Goal: Transaction & Acquisition: Book appointment/travel/reservation

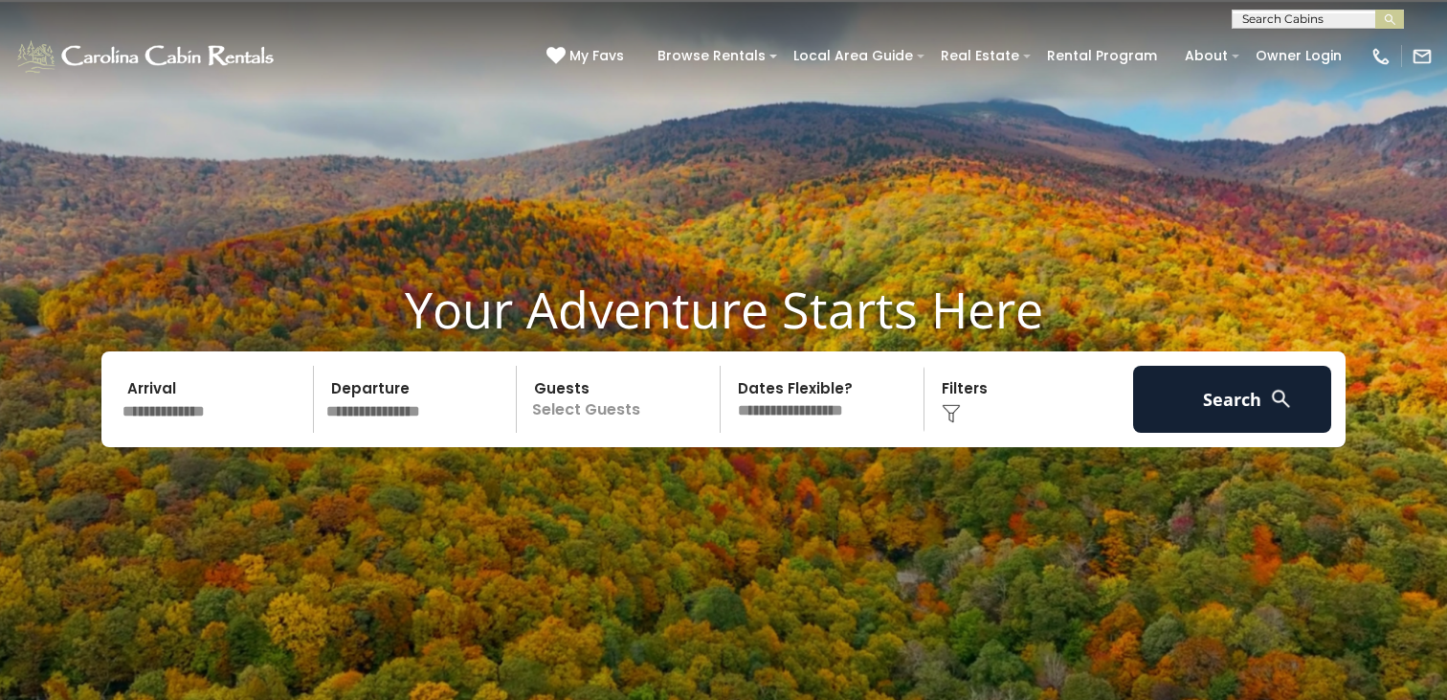
click at [156, 389] on input "text" at bounding box center [215, 399] width 198 height 67
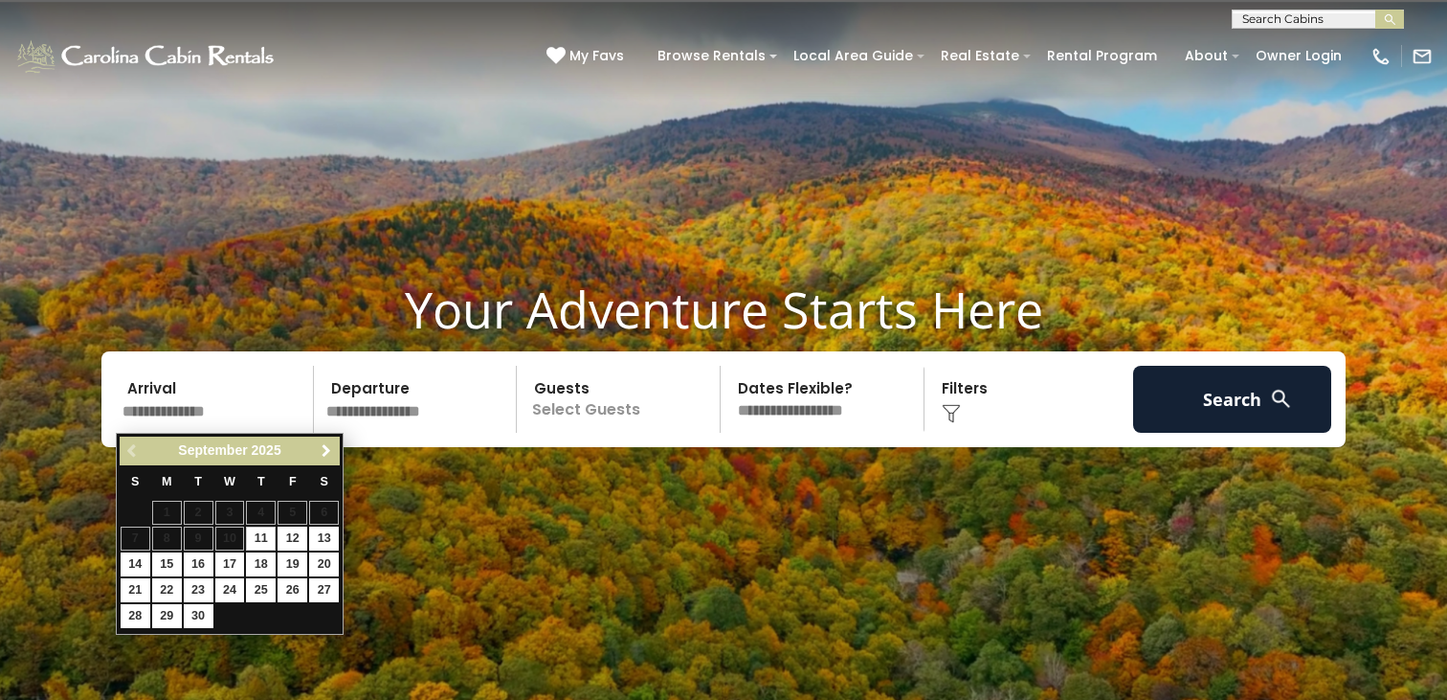
click at [322, 447] on span "Next" at bounding box center [326, 450] width 15 height 15
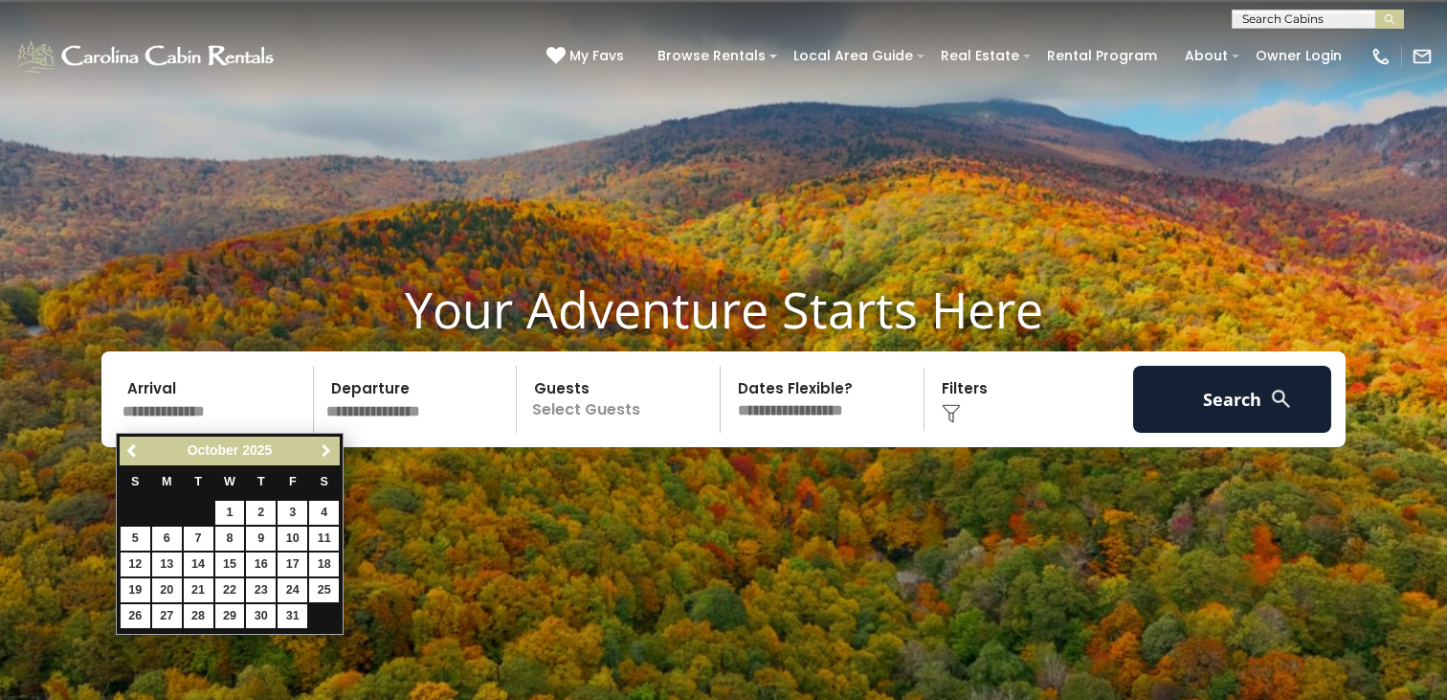
click at [322, 447] on span "Next" at bounding box center [326, 450] width 15 height 15
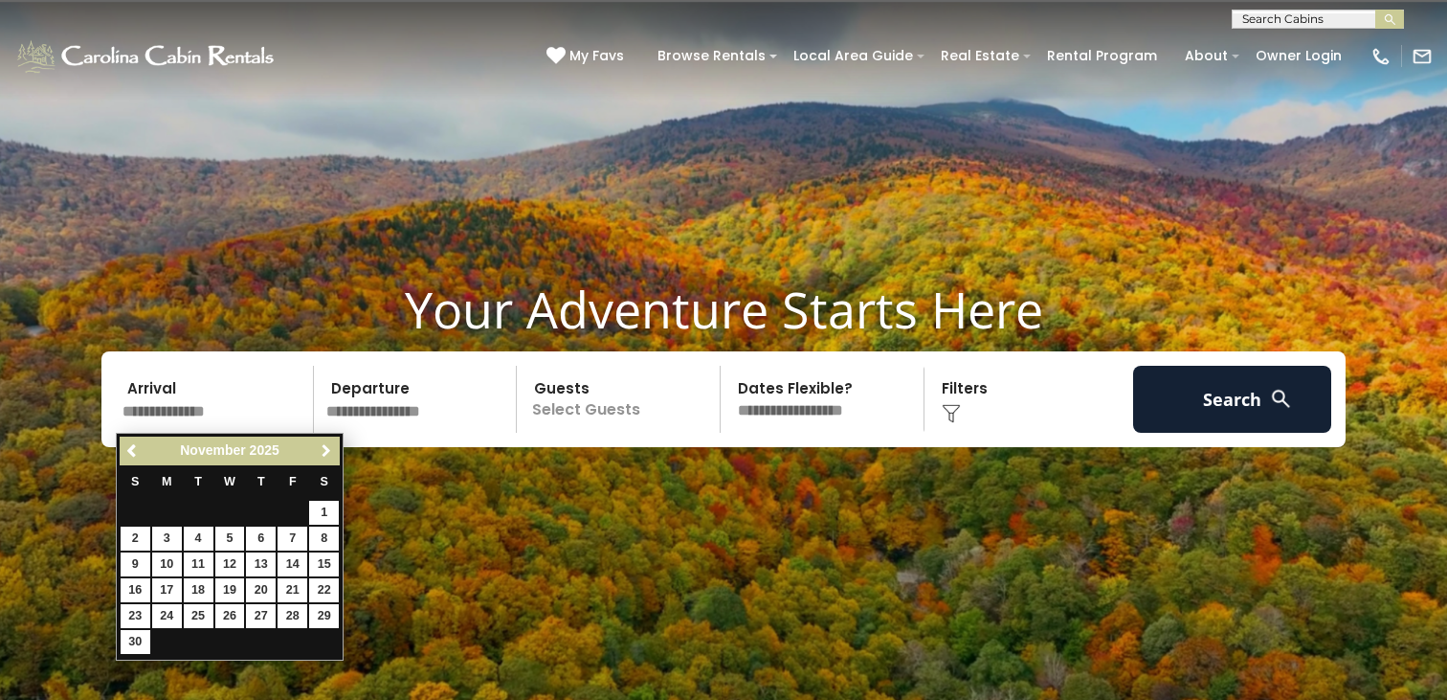
click at [322, 447] on span "Next" at bounding box center [326, 450] width 15 height 15
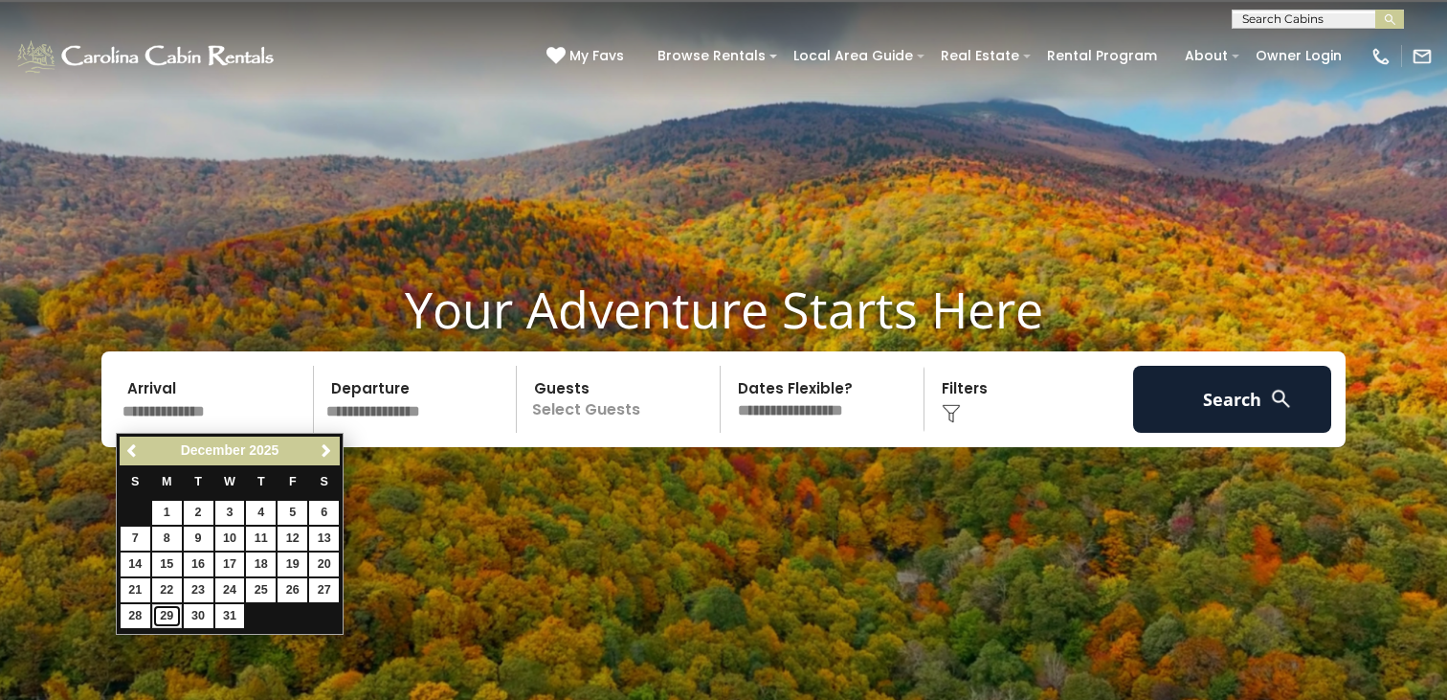
click at [171, 611] on link "29" at bounding box center [167, 616] width 30 height 24
type input "********"
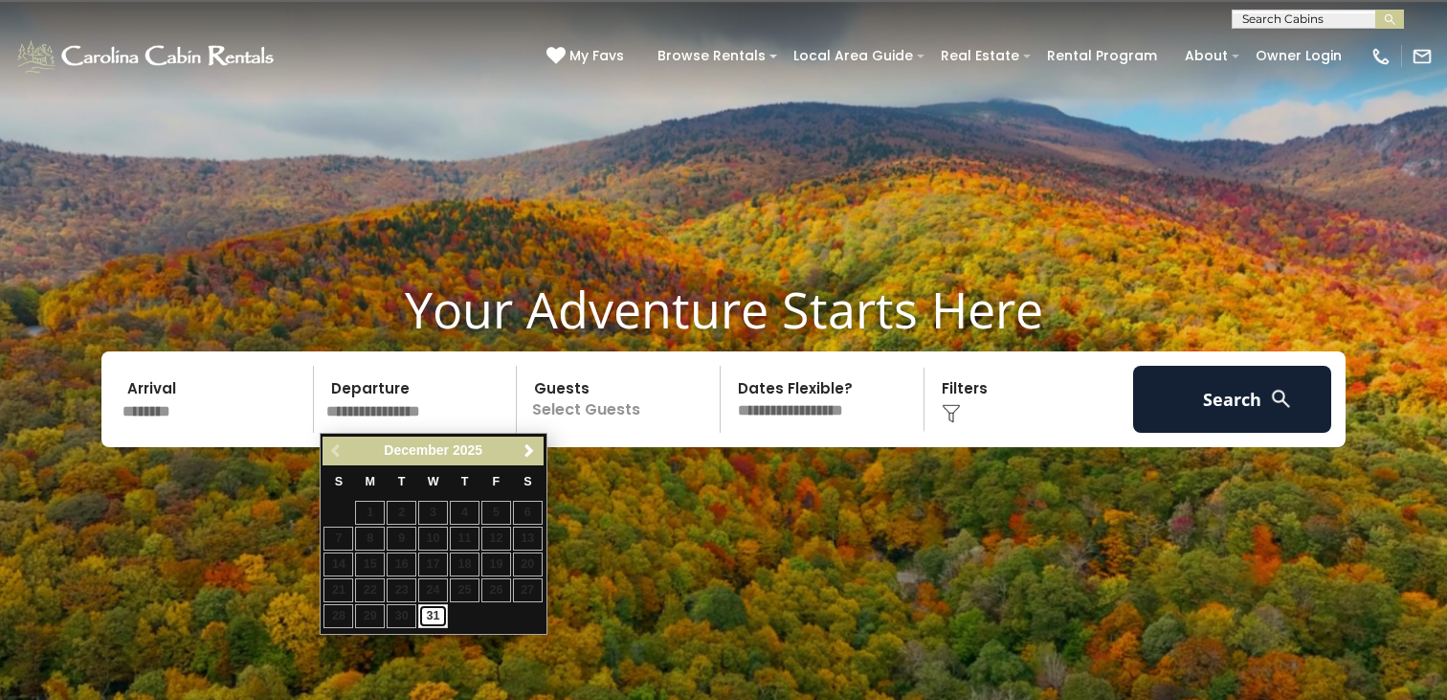
click at [435, 612] on link "31" at bounding box center [433, 616] width 30 height 24
type input "********"
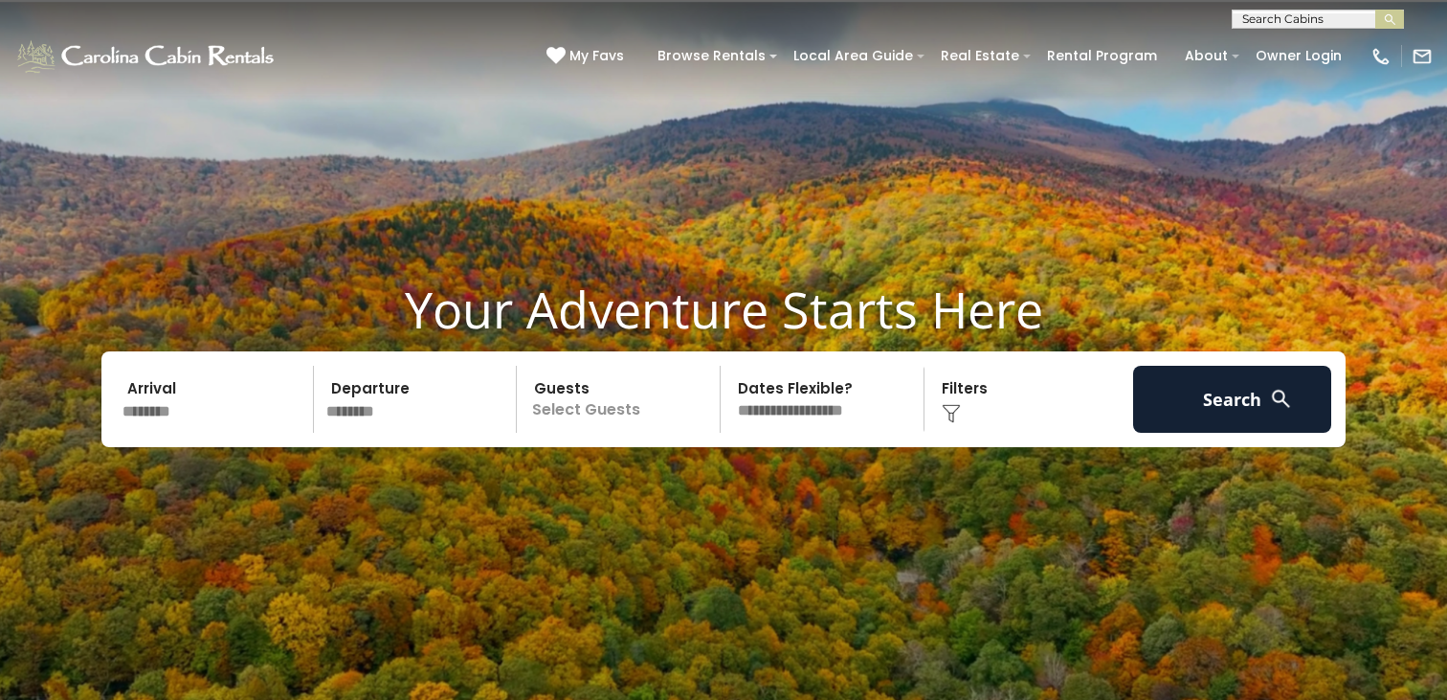
click at [596, 407] on p "Select Guests" at bounding box center [620, 399] width 197 height 67
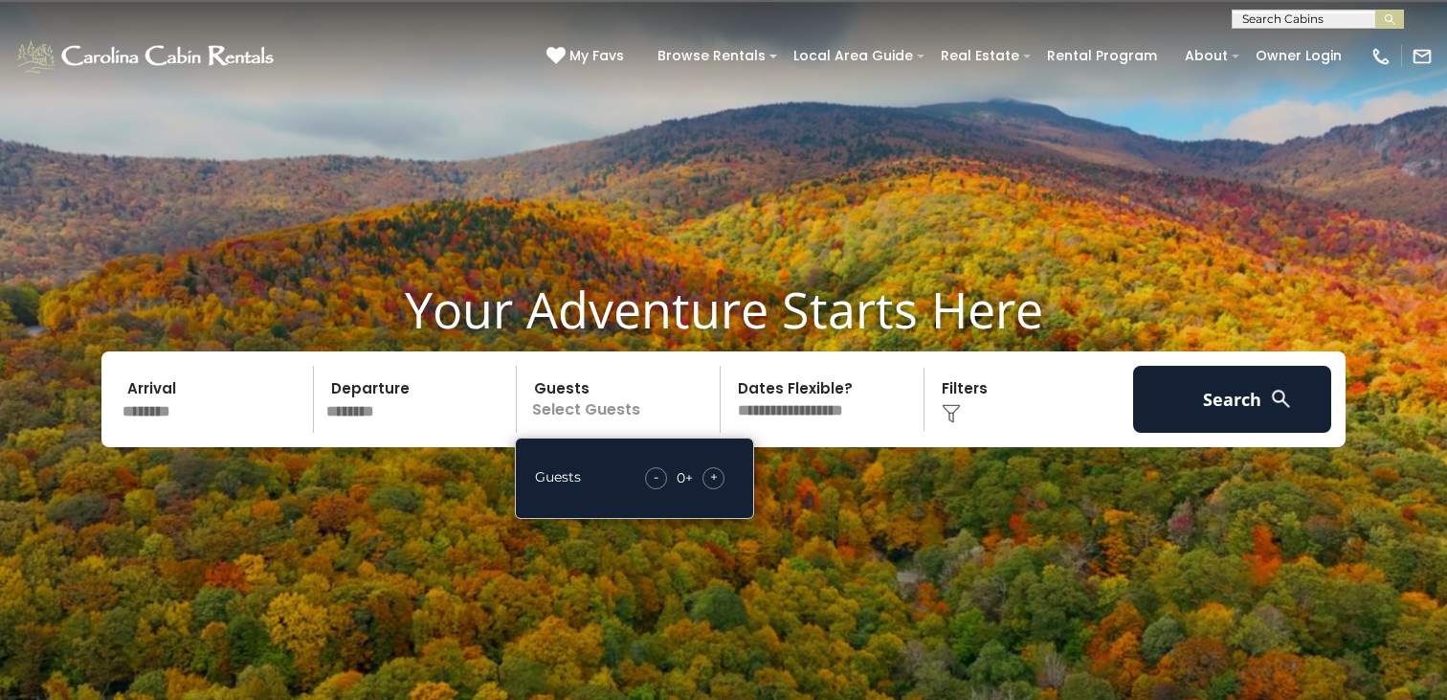
click at [712, 476] on span "+" at bounding box center [714, 476] width 8 height 19
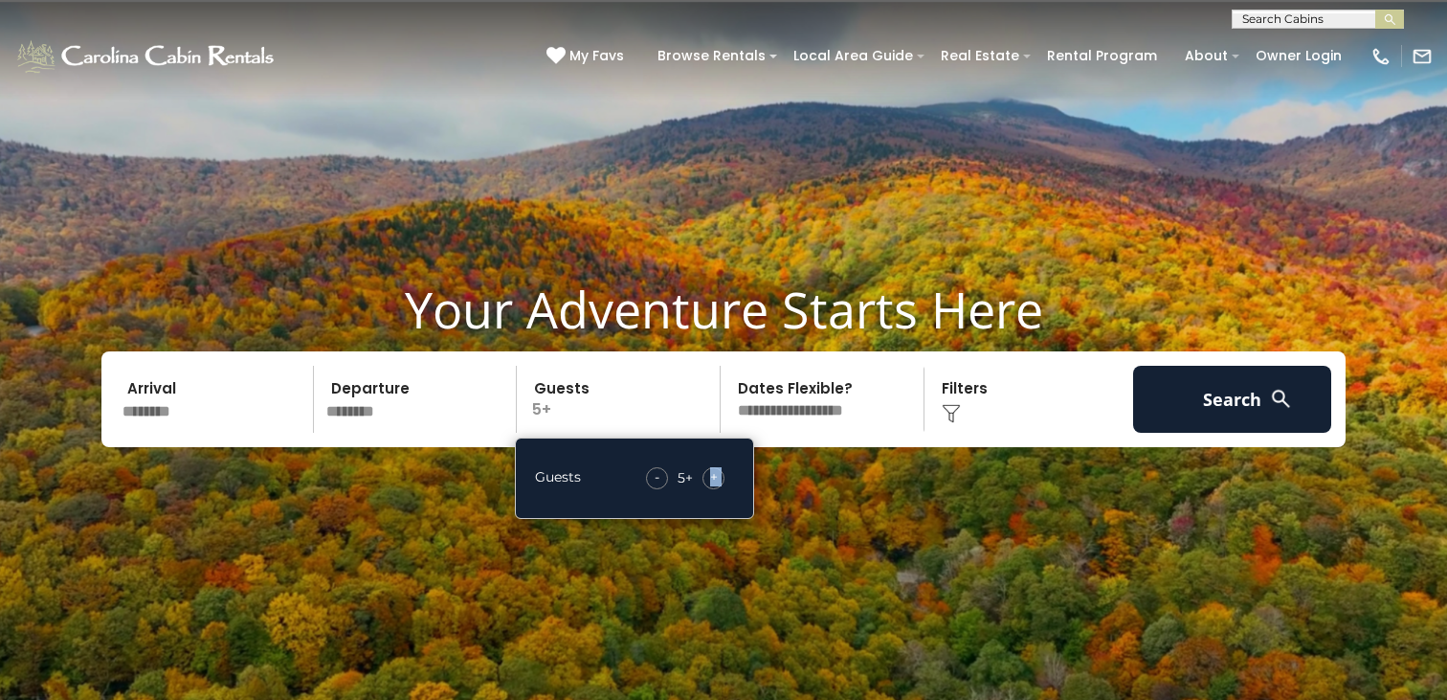
click at [712, 476] on span "+" at bounding box center [714, 476] width 8 height 19
click at [710, 475] on span "+" at bounding box center [714, 476] width 8 height 19
click at [708, 474] on div "+" at bounding box center [713, 478] width 22 height 22
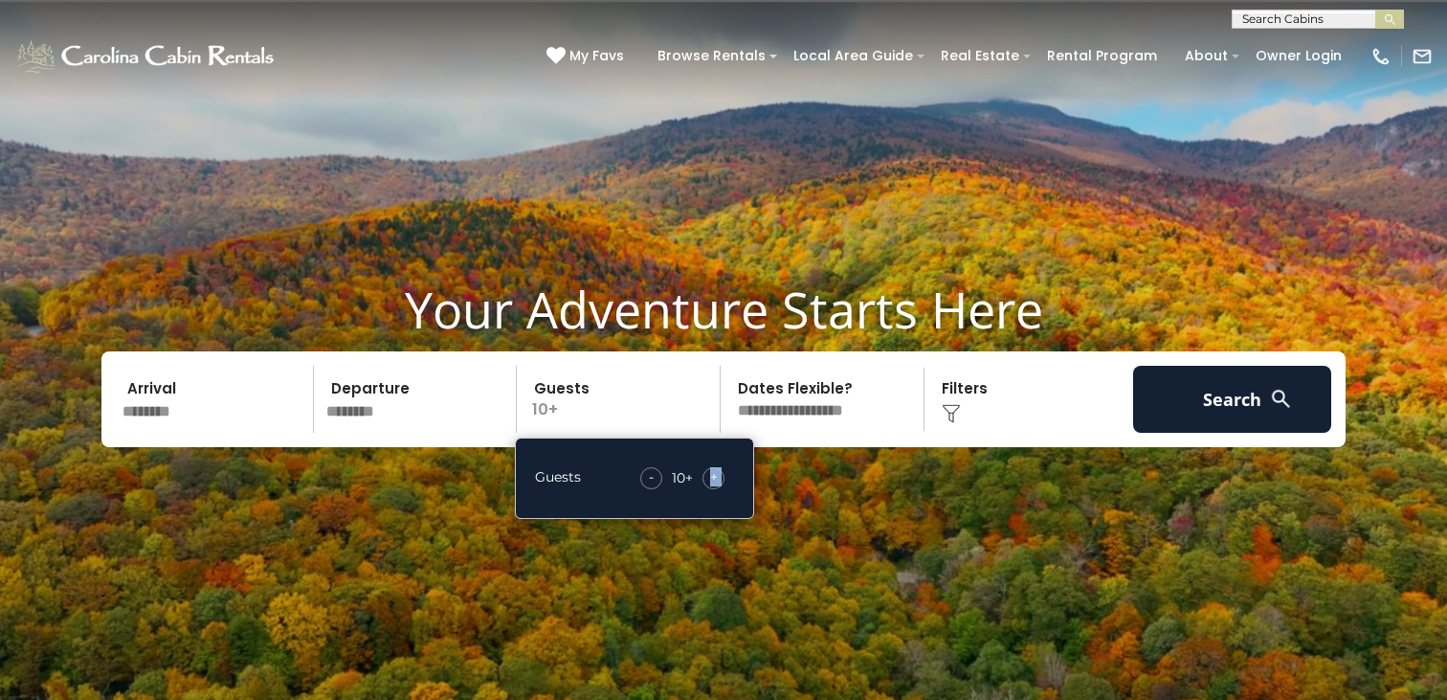
click at [706, 474] on div "+" at bounding box center [713, 478] width 22 height 22
click at [713, 477] on span "+" at bounding box center [714, 476] width 8 height 19
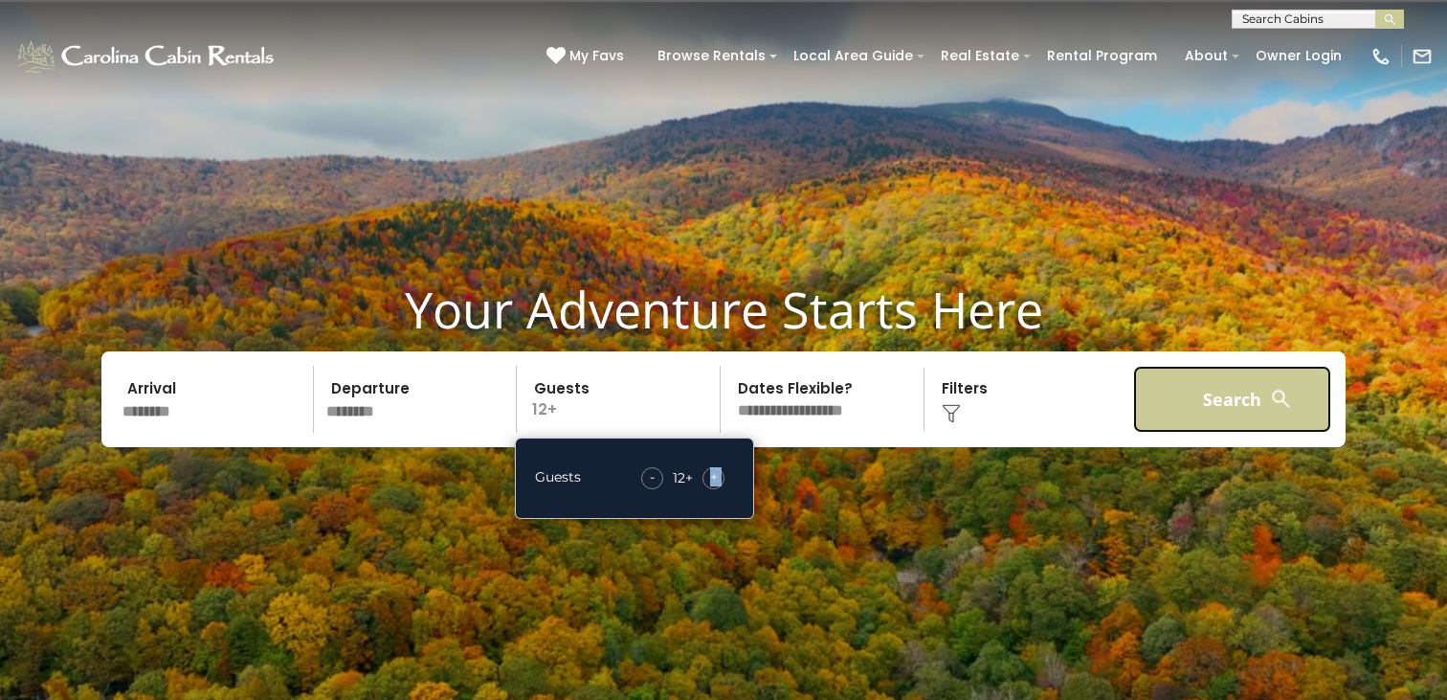
click at [1239, 410] on button "Search" at bounding box center [1232, 399] width 198 height 67
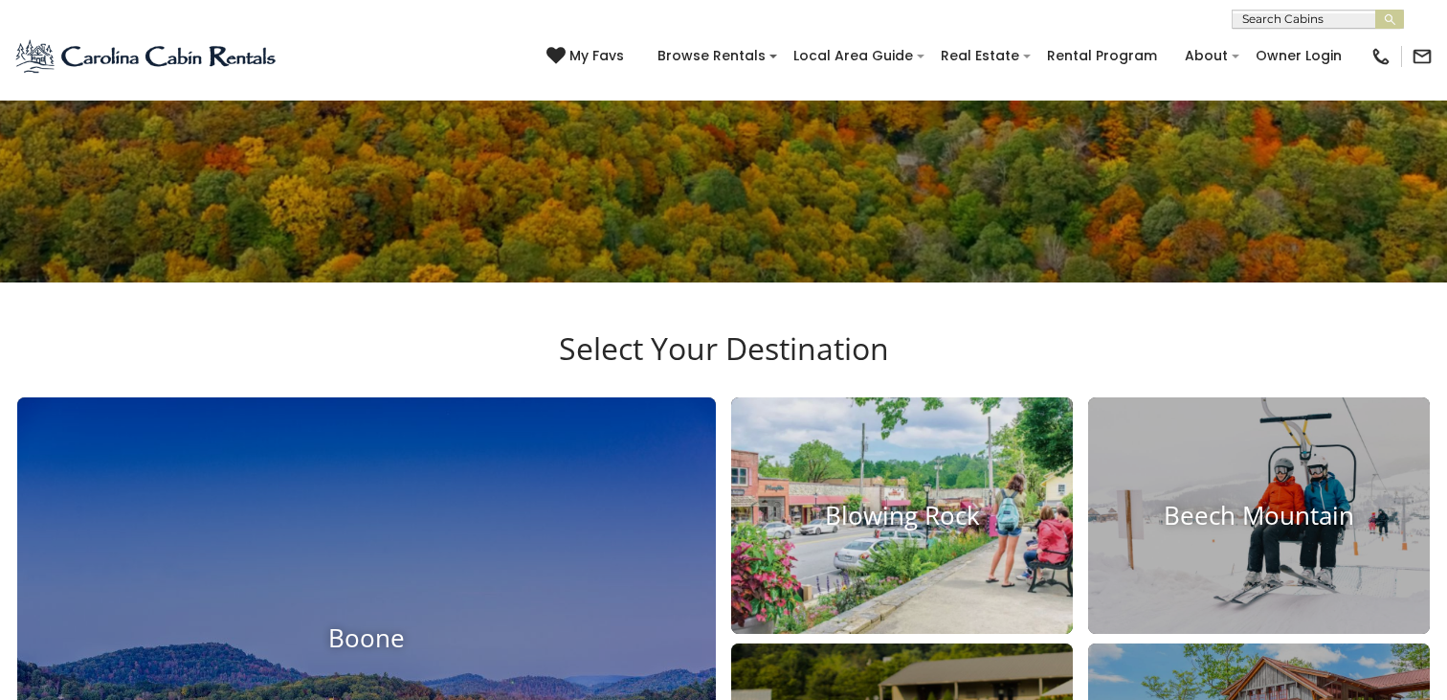
scroll to position [574, 0]
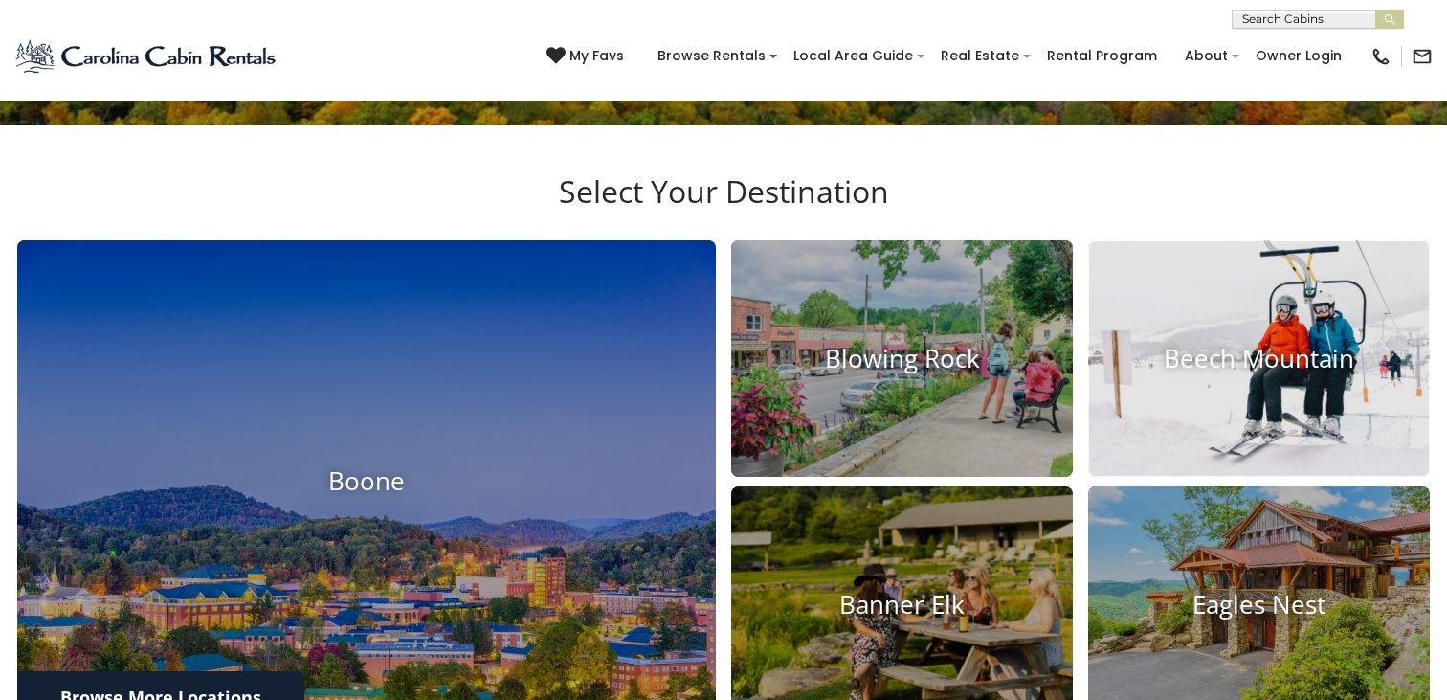
click at [1282, 386] on img at bounding box center [1259, 358] width 376 height 259
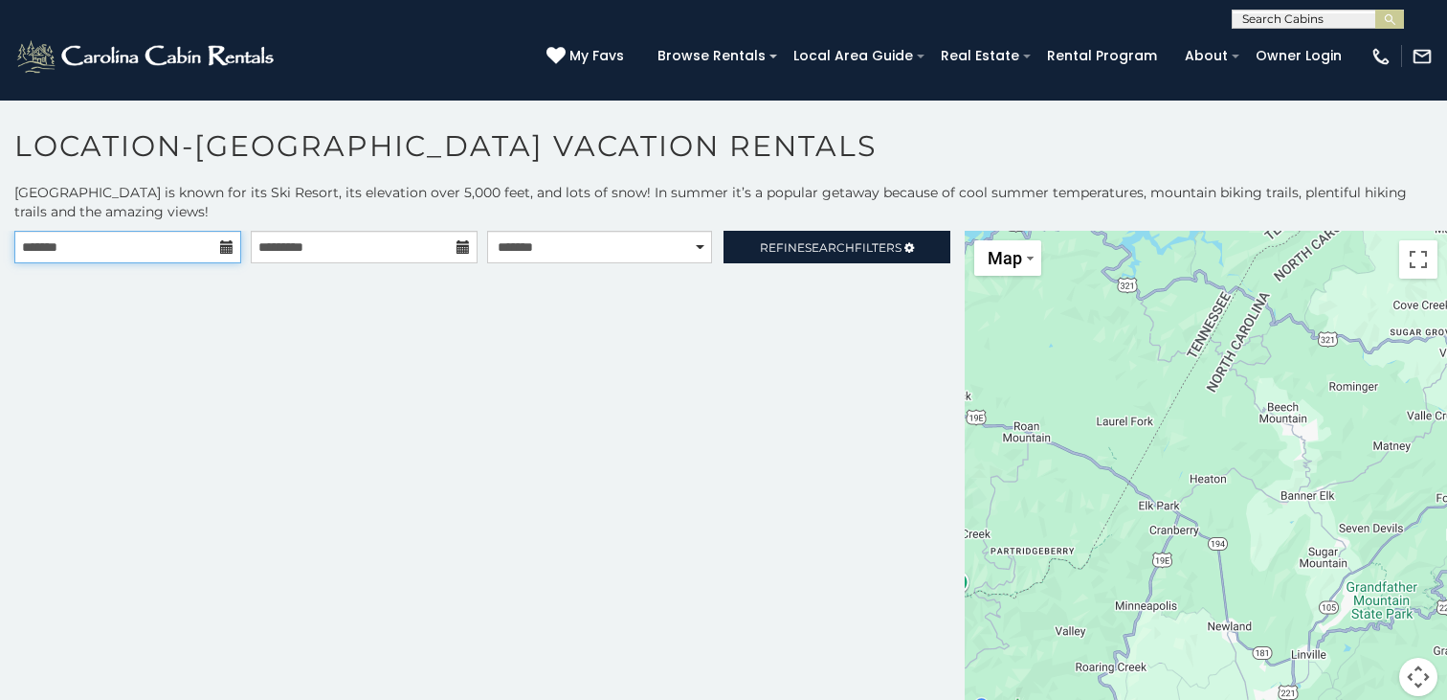
click at [202, 255] on input "text" at bounding box center [127, 247] width 227 height 33
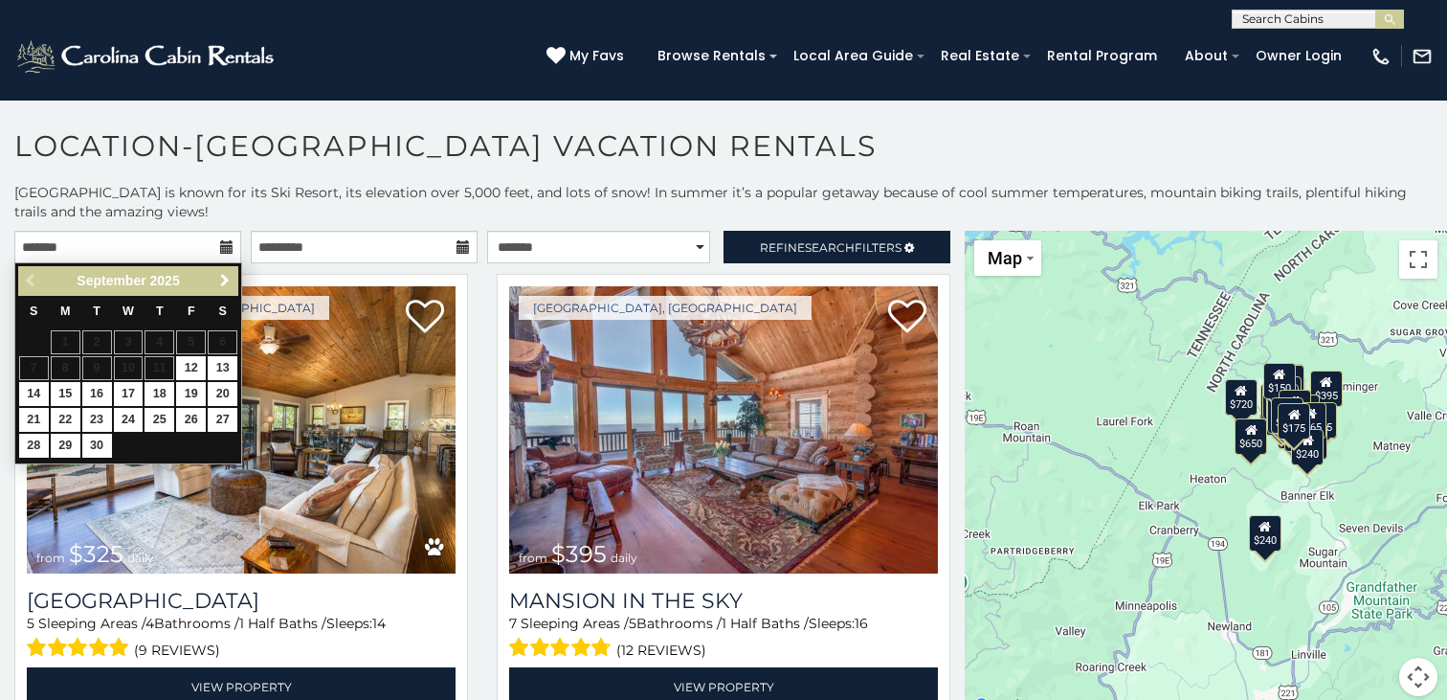
click at [226, 278] on span "Next" at bounding box center [224, 280] width 15 height 15
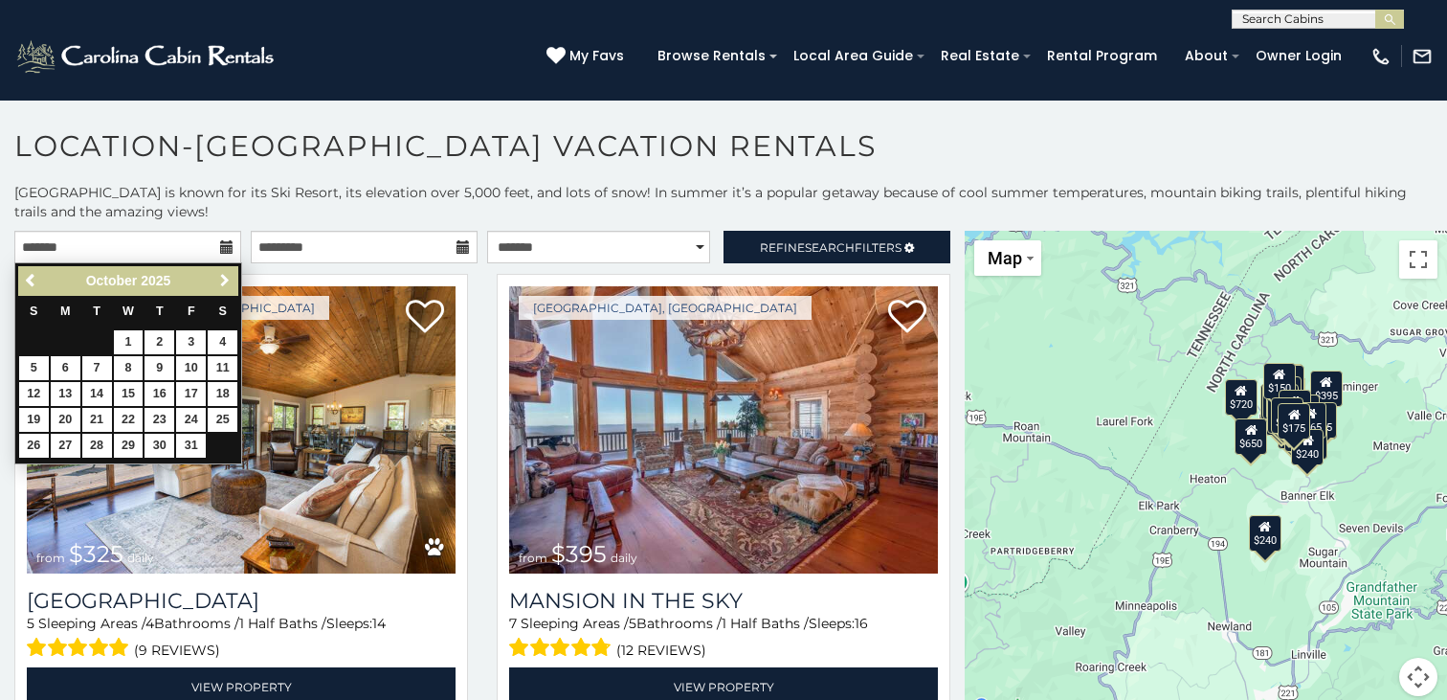
click at [224, 278] on span "Next" at bounding box center [224, 280] width 15 height 15
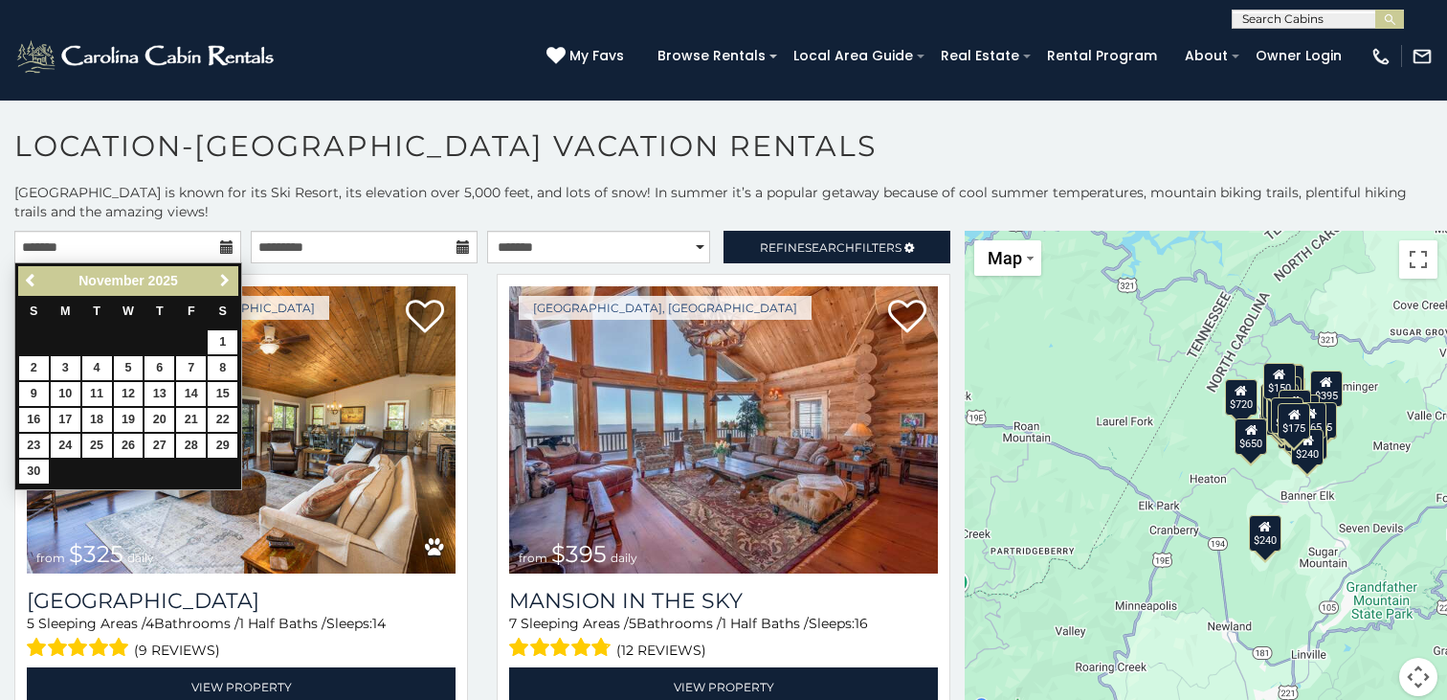
click at [224, 278] on span "Next" at bounding box center [224, 280] width 15 height 15
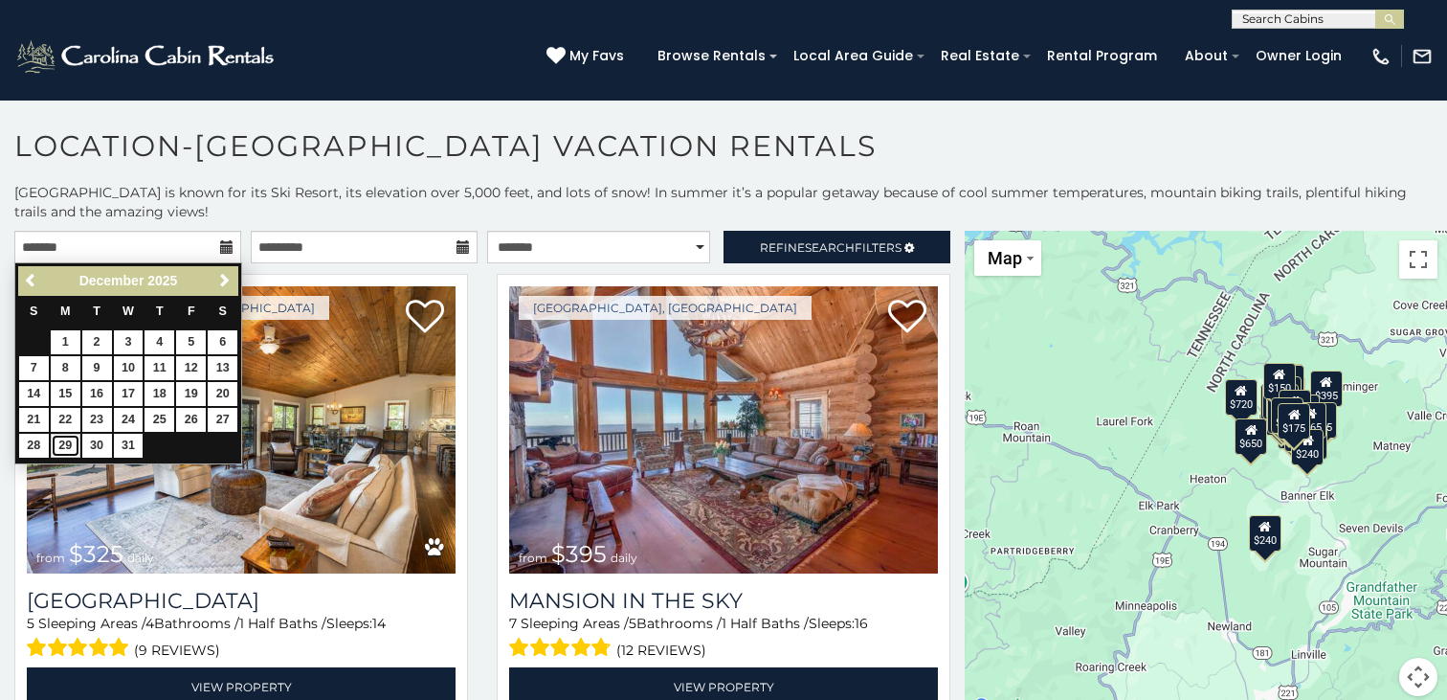
click at [59, 446] on link "29" at bounding box center [66, 445] width 30 height 24
type input "**********"
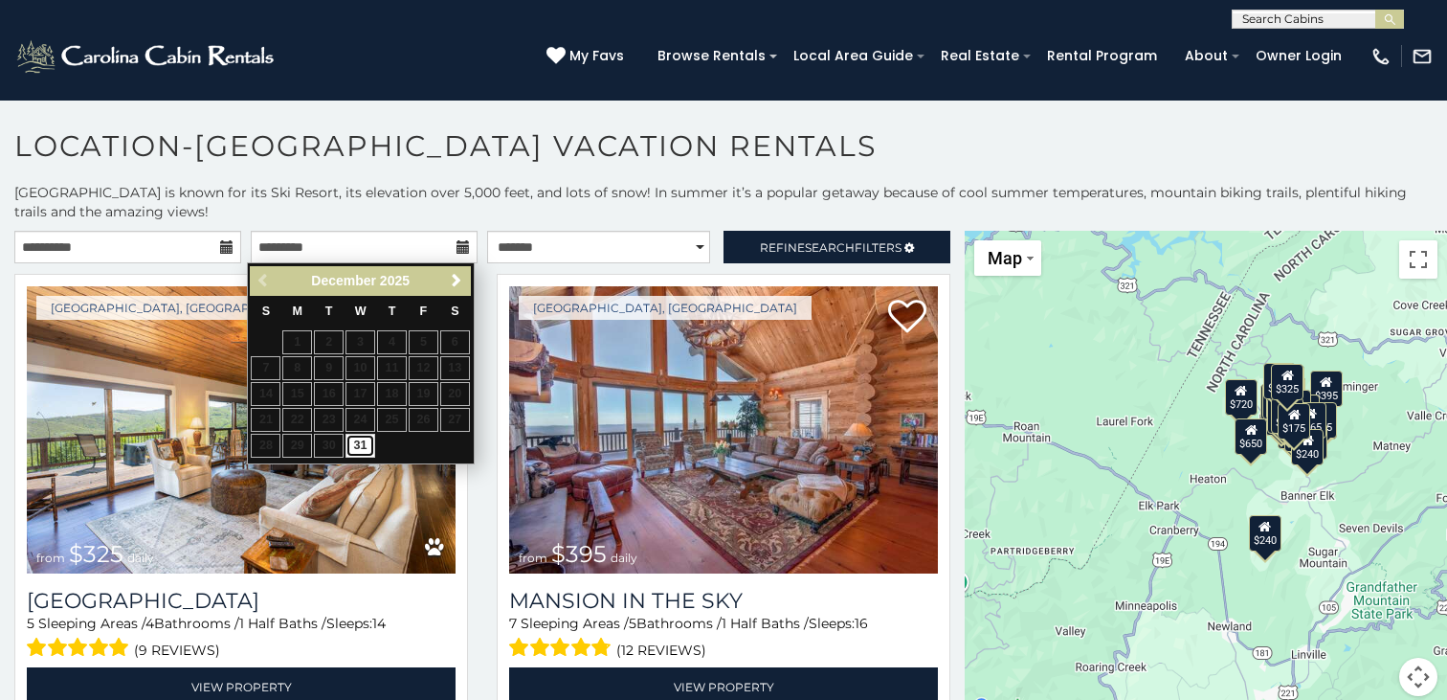
click at [353, 439] on link "31" at bounding box center [360, 445] width 30 height 24
type input "**********"
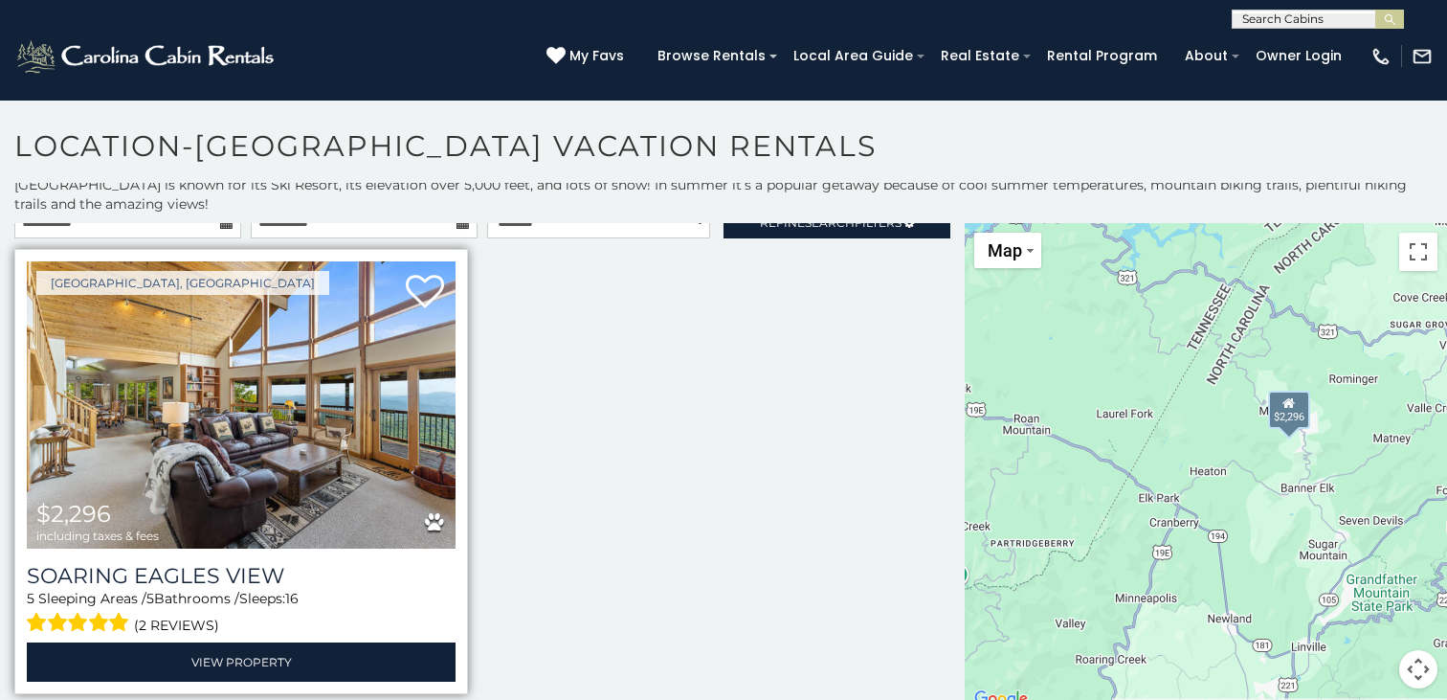
scroll to position [10, 0]
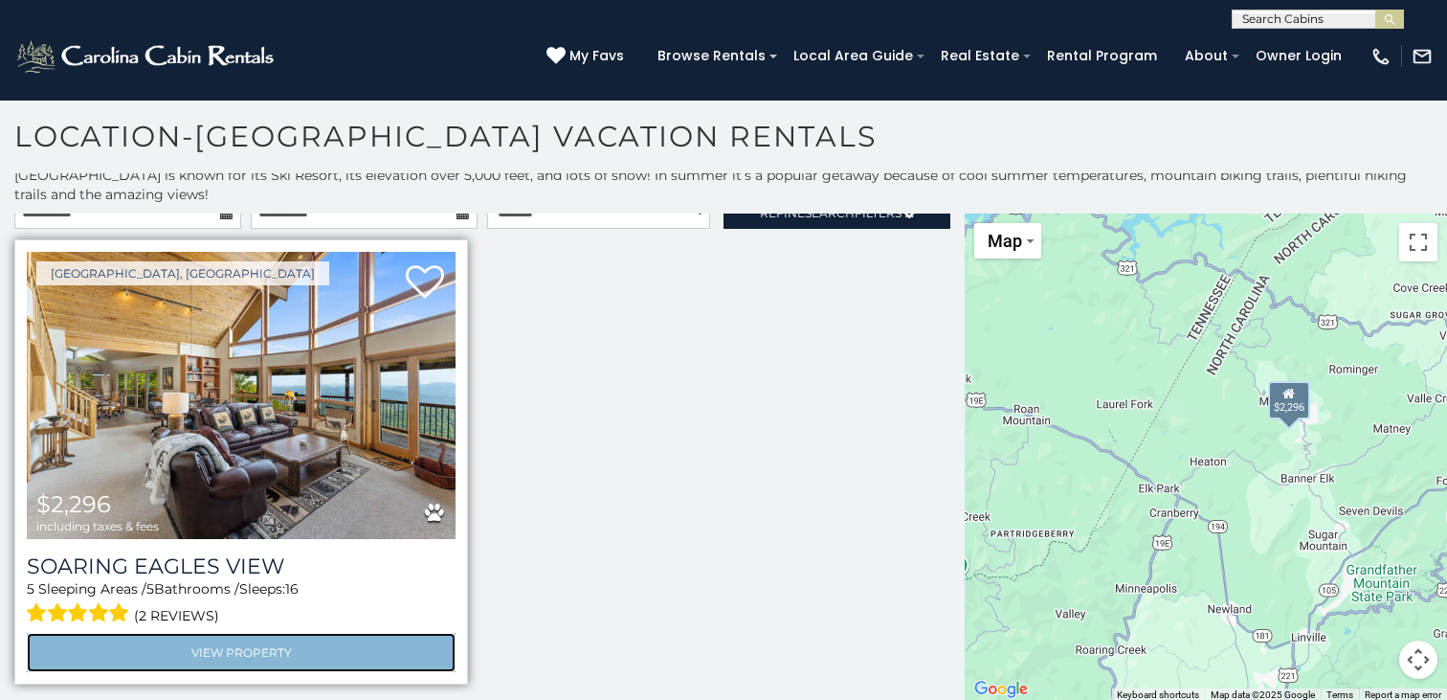
click at [211, 634] on link "View Property" at bounding box center [241, 652] width 429 height 39
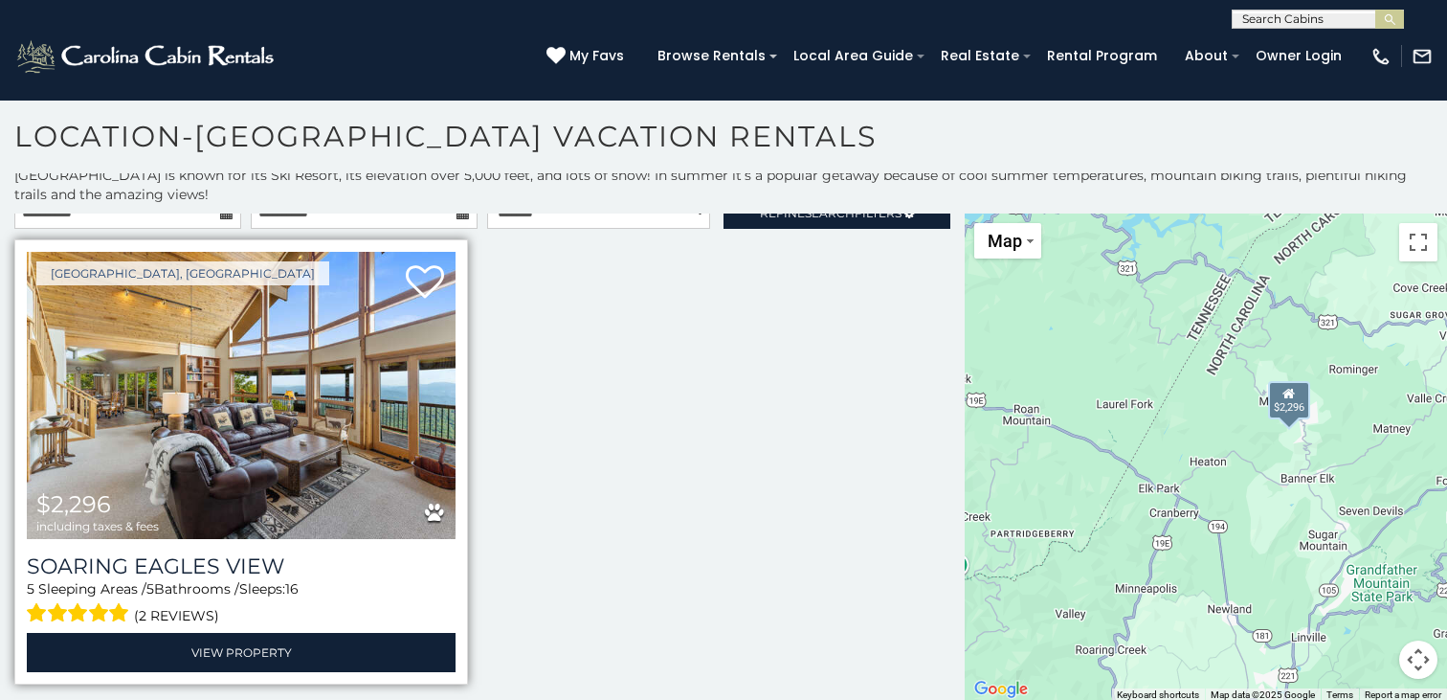
click at [260, 430] on img at bounding box center [241, 395] width 429 height 287
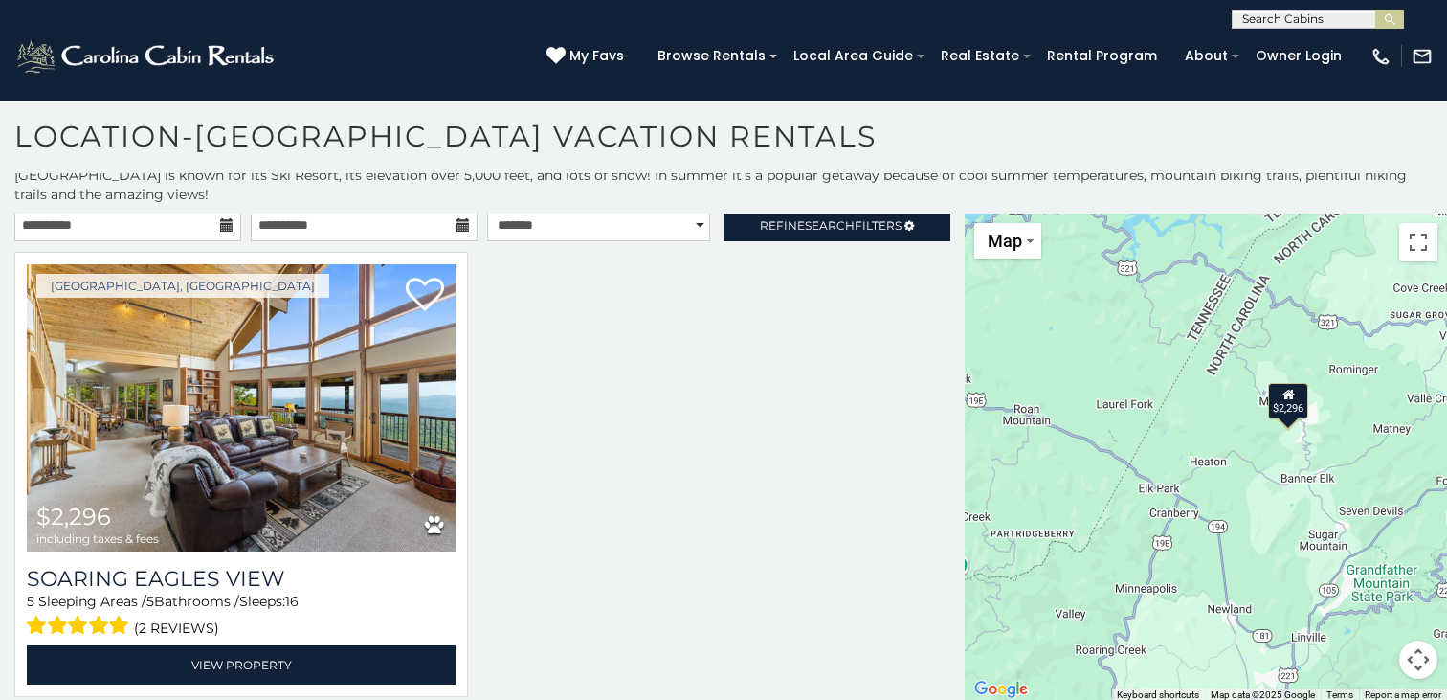
scroll to position [0, 0]
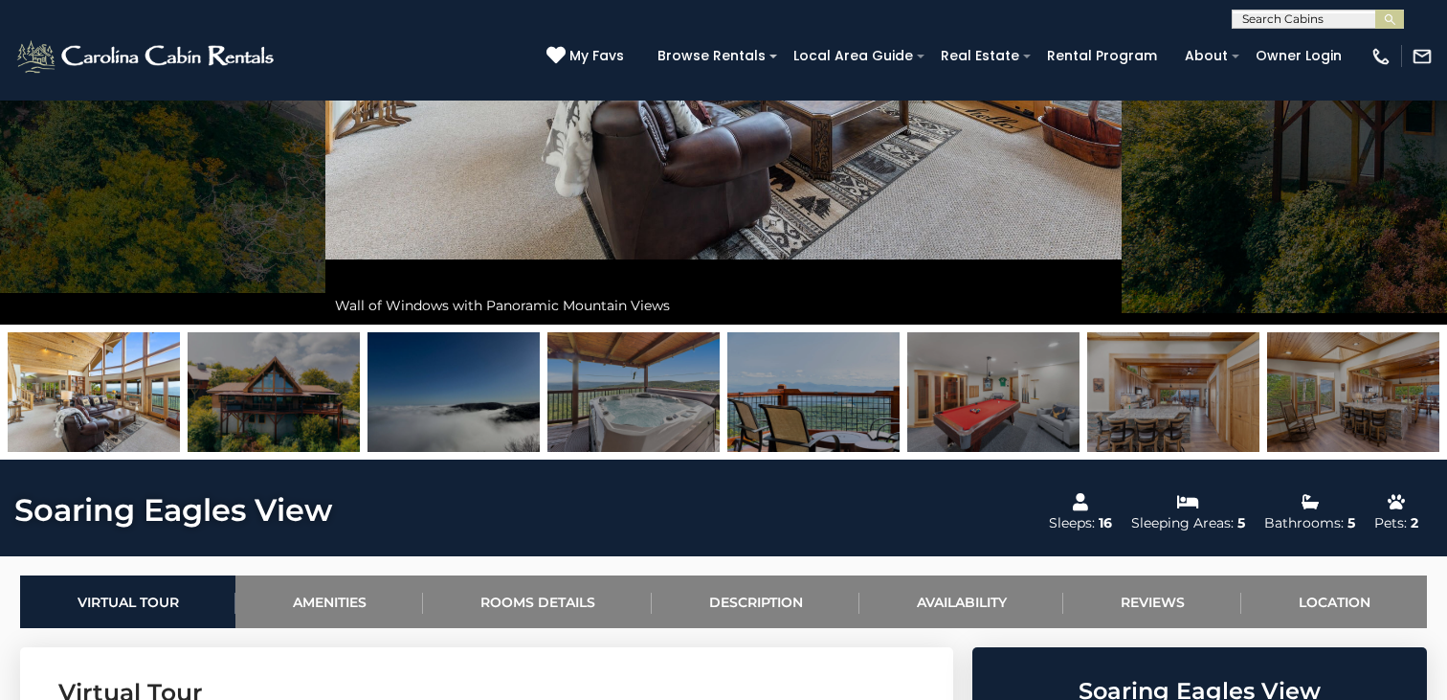
scroll to position [478, 0]
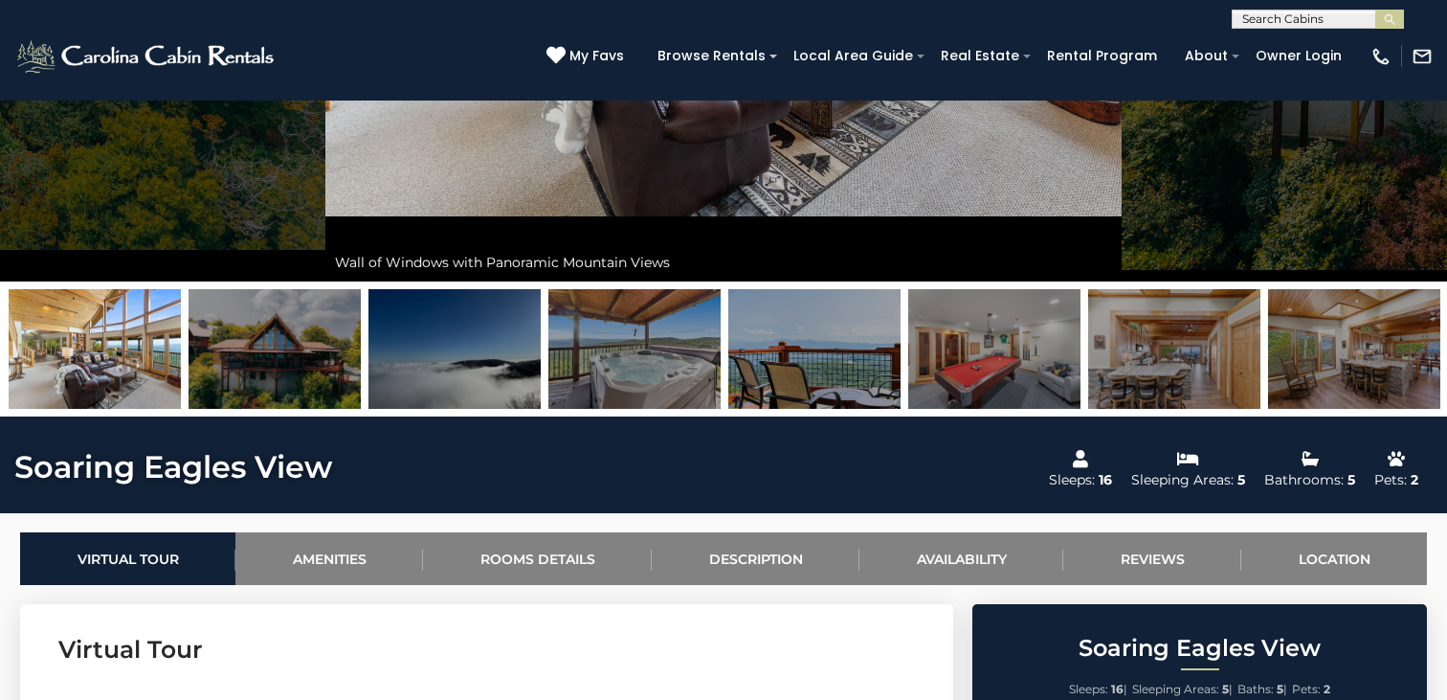
click at [797, 348] on img at bounding box center [814, 349] width 172 height 120
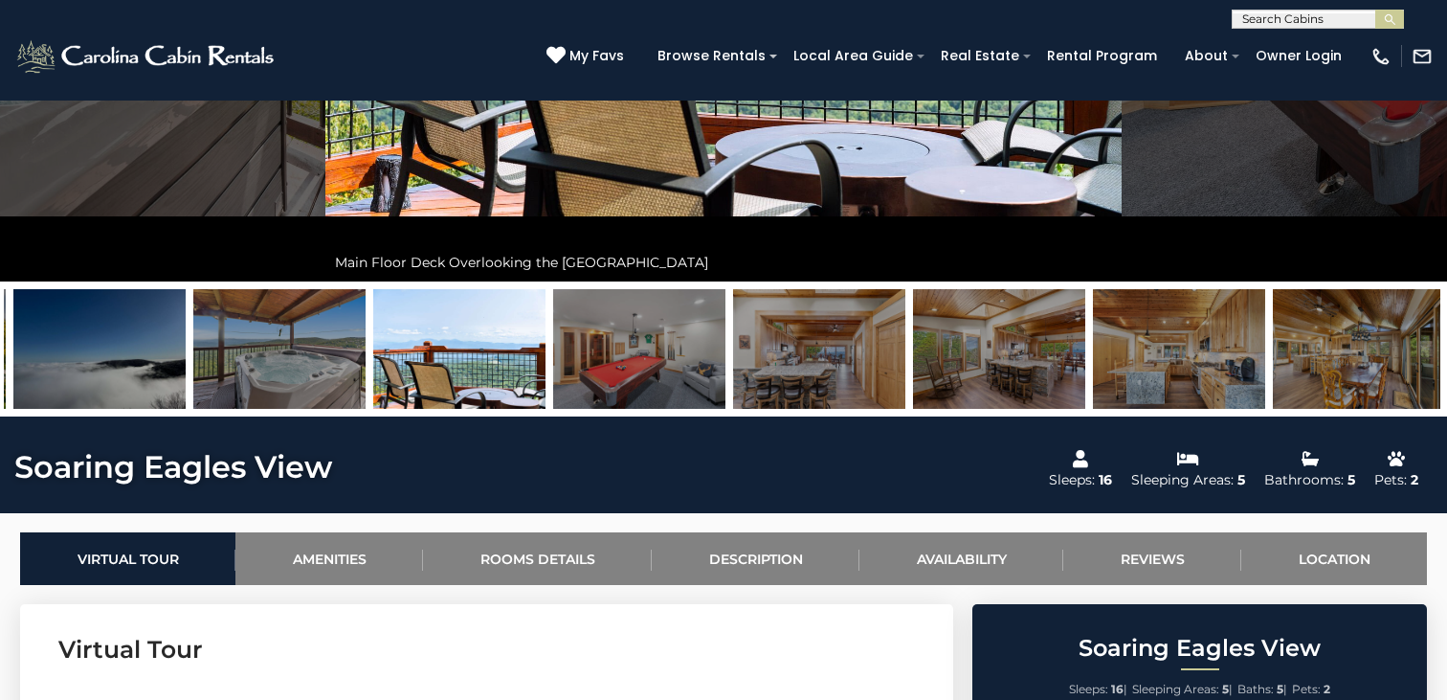
drag, startPoint x: 260, startPoint y: 364, endPoint x: 588, endPoint y: 376, distance: 327.5
click at [545, 376] on img at bounding box center [459, 349] width 172 height 120
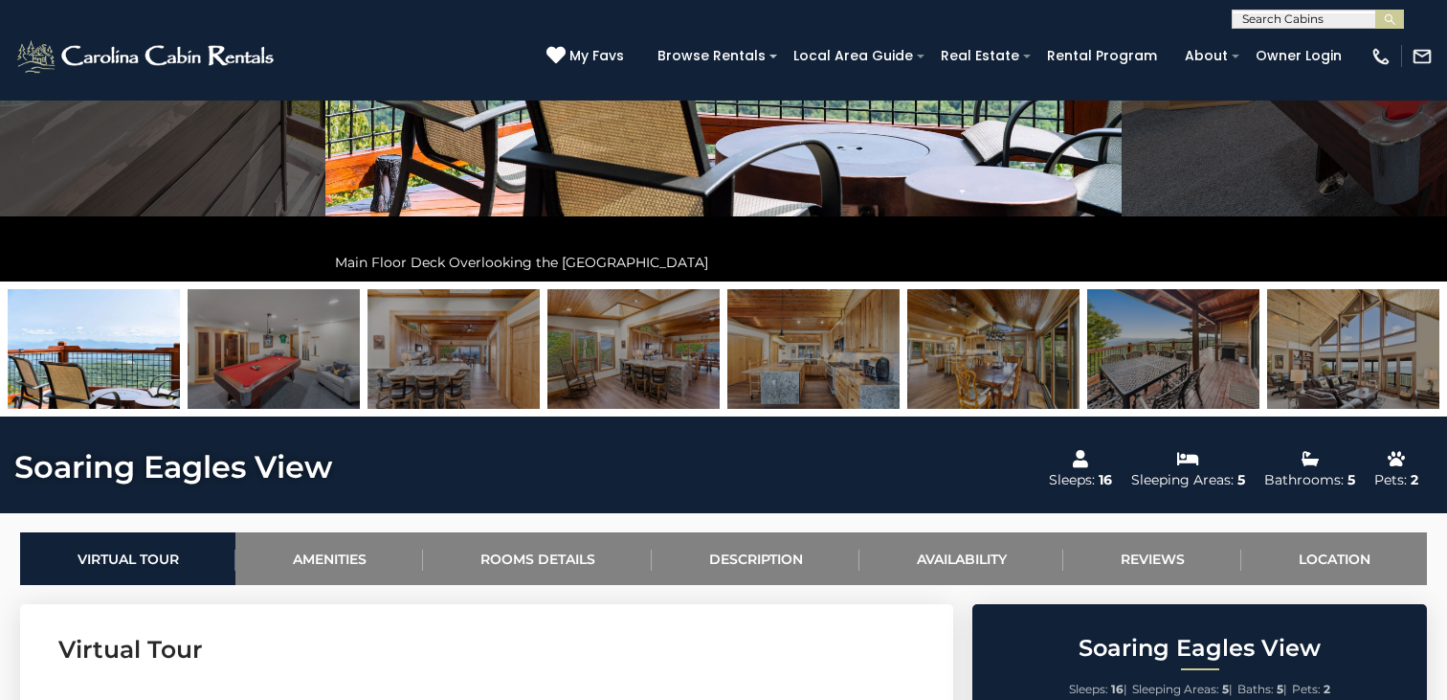
drag, startPoint x: 525, startPoint y: 367, endPoint x: 538, endPoint y: 365, distance: 12.6
click at [533, 366] on img at bounding box center [453, 349] width 172 height 120
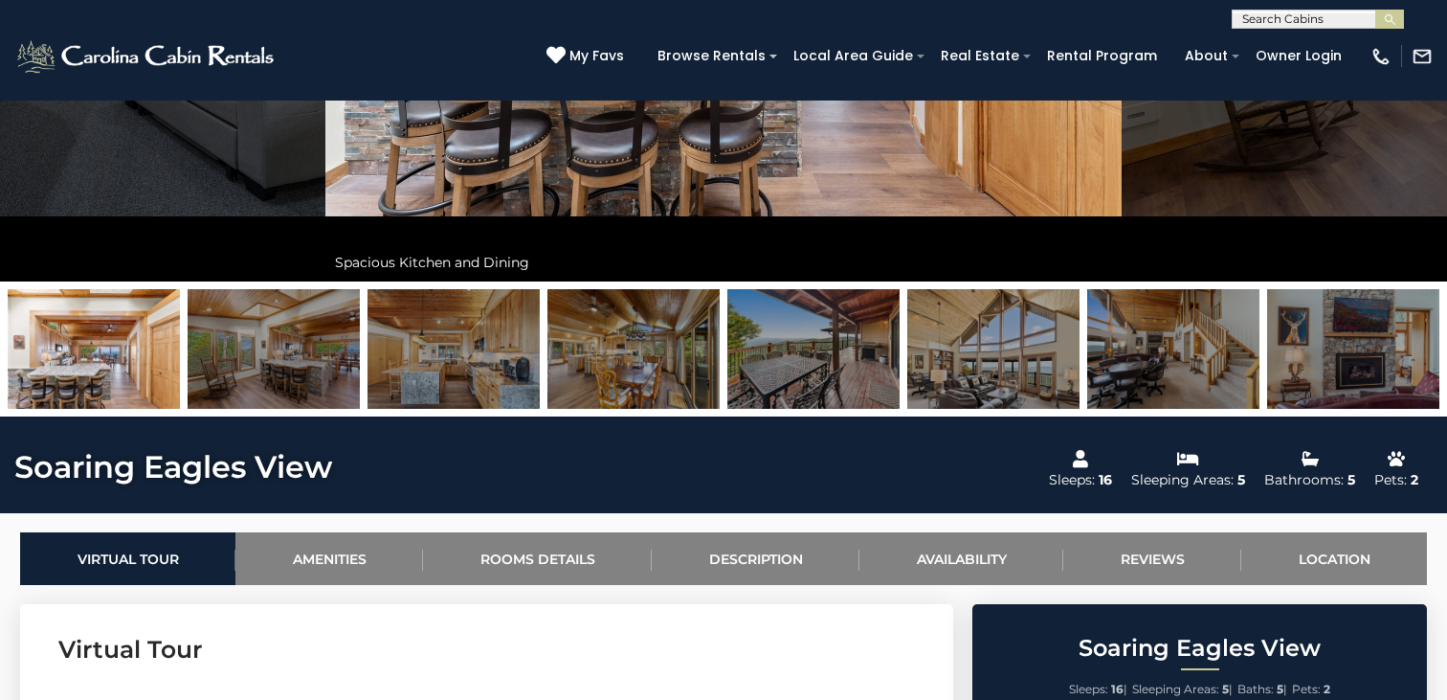
click at [580, 367] on img at bounding box center [633, 349] width 172 height 120
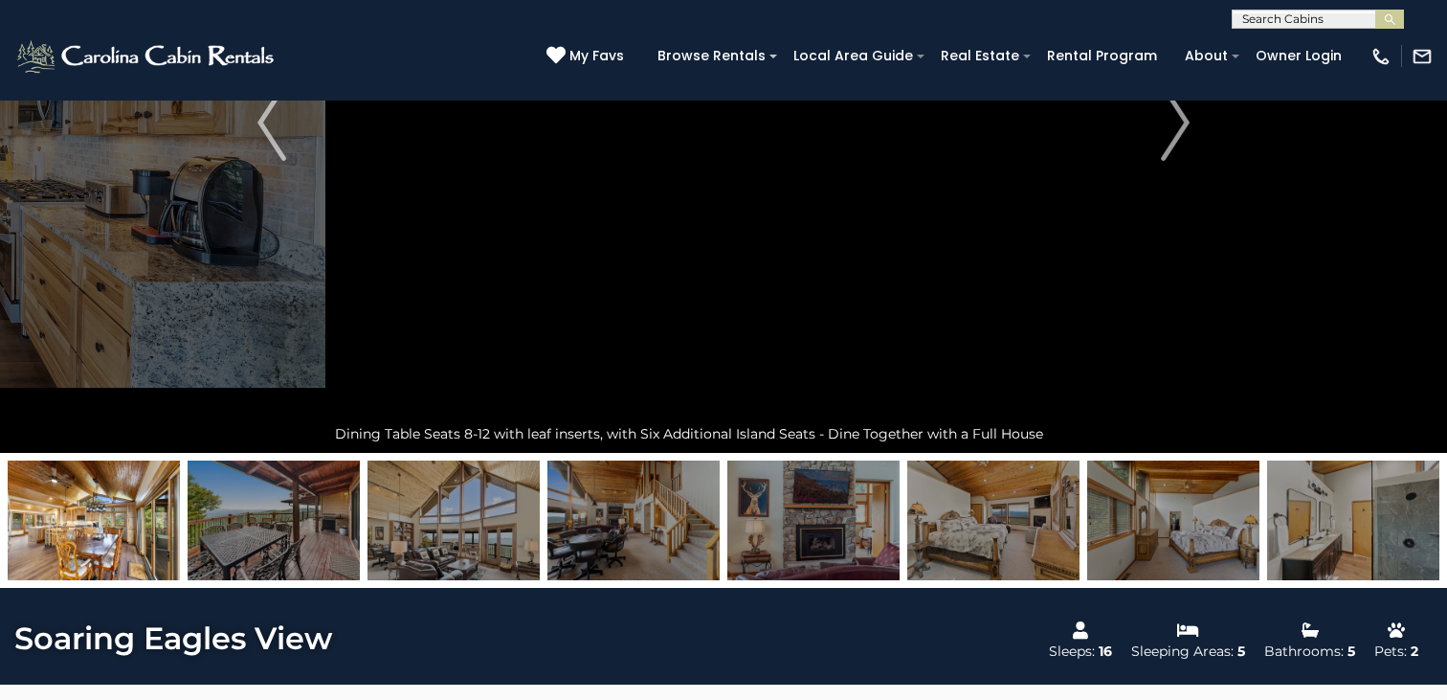
scroll to position [96, 0]
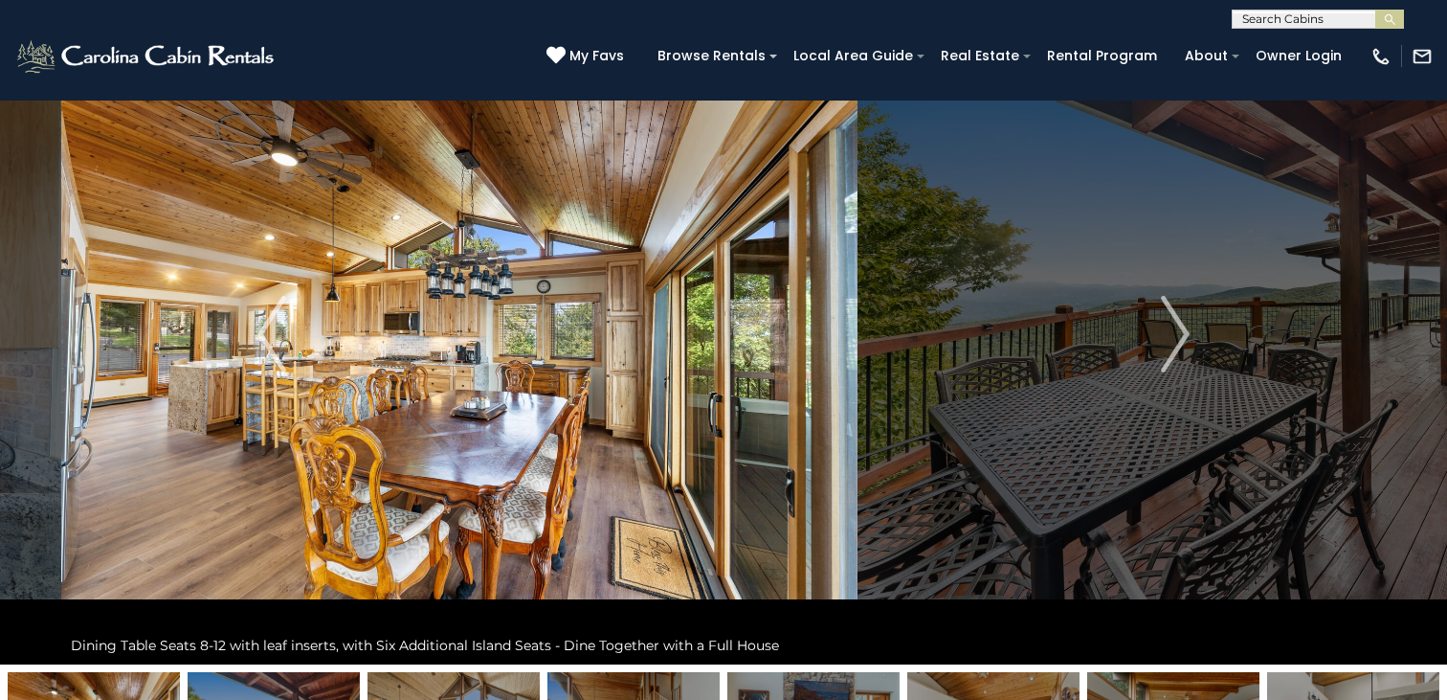
drag, startPoint x: 991, startPoint y: 347, endPoint x: 643, endPoint y: 311, distance: 350.2
click at [656, 313] on img at bounding box center [459, 334] width 796 height 660
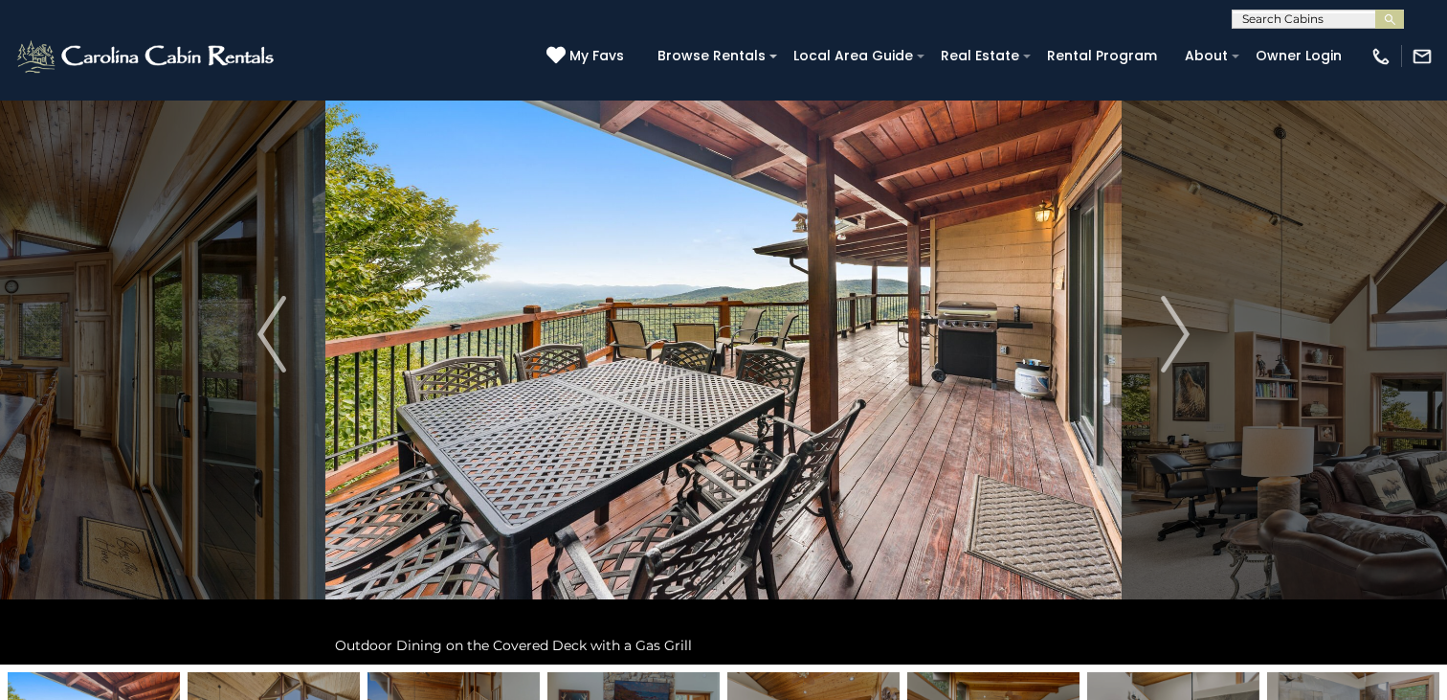
drag, startPoint x: 723, startPoint y: 303, endPoint x: 461, endPoint y: 284, distance: 262.9
click at [627, 295] on img at bounding box center [723, 334] width 796 height 660
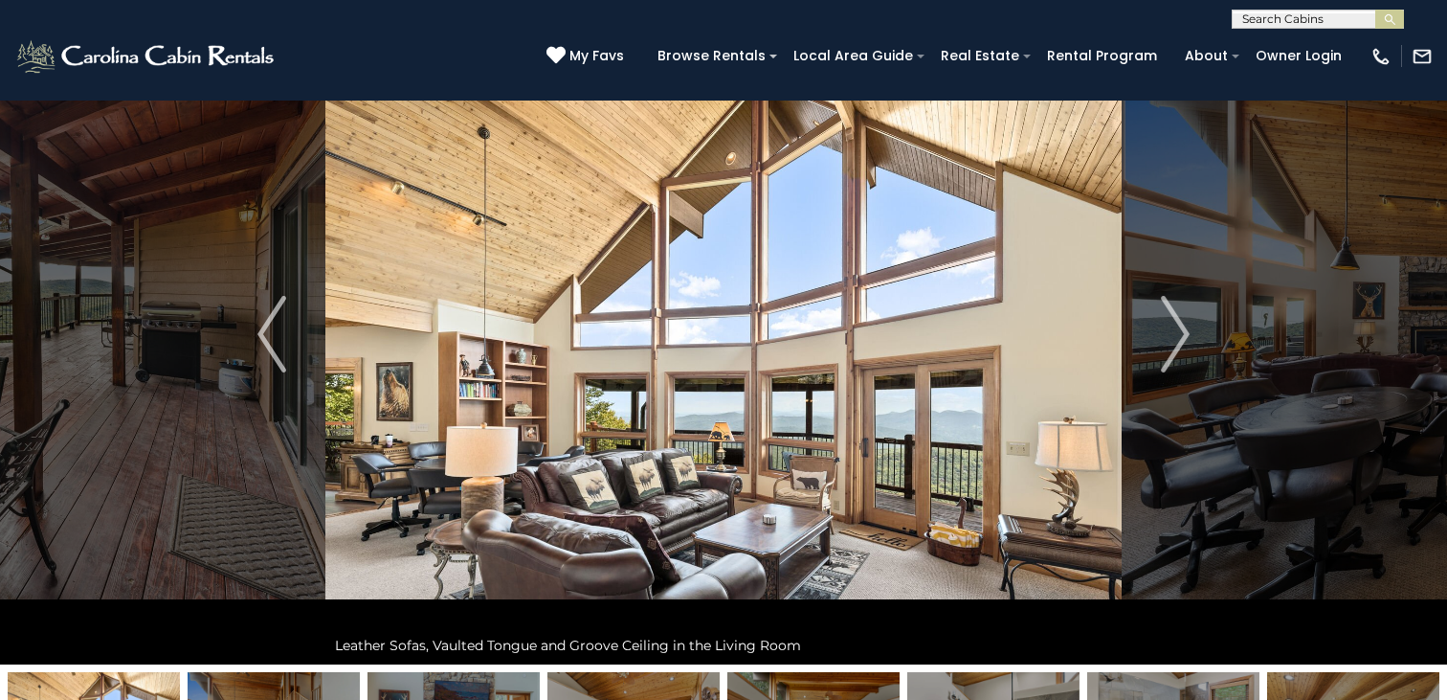
drag, startPoint x: 727, startPoint y: 305, endPoint x: 601, endPoint y: 291, distance: 127.1
click at [619, 293] on img at bounding box center [723, 334] width 796 height 660
click at [555, 275] on img at bounding box center [723, 334] width 796 height 660
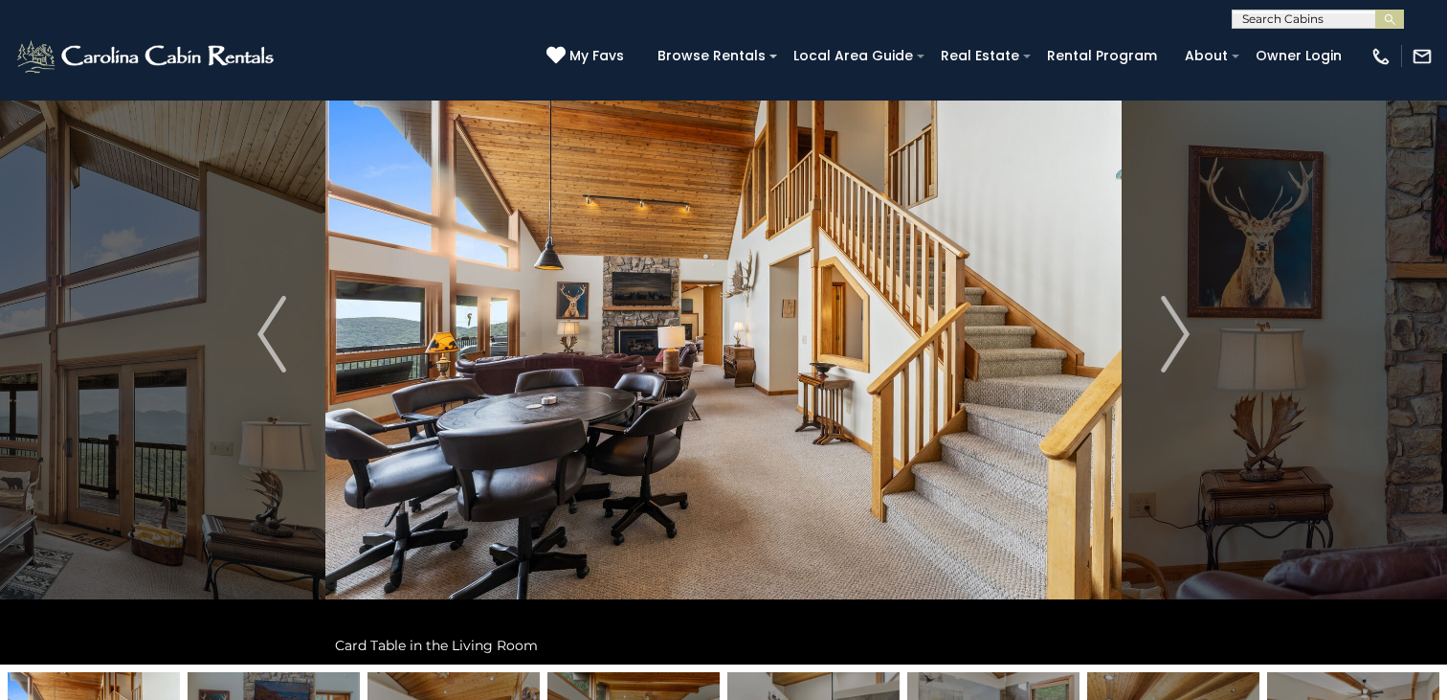
drag, startPoint x: 821, startPoint y: 278, endPoint x: 598, endPoint y: 254, distance: 224.4
click at [675, 262] on img at bounding box center [723, 334] width 796 height 660
click at [554, 241] on img at bounding box center [723, 334] width 796 height 660
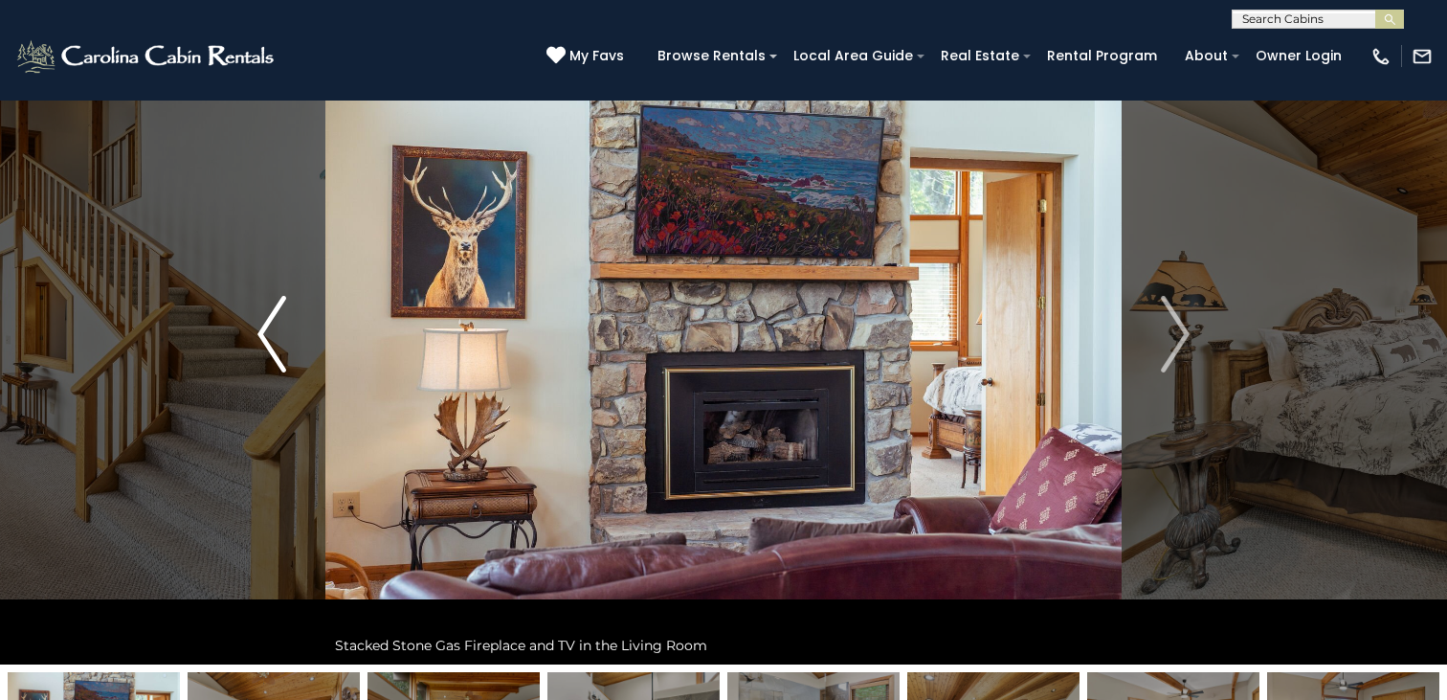
click at [276, 360] on img "Previous" at bounding box center [271, 334] width 29 height 77
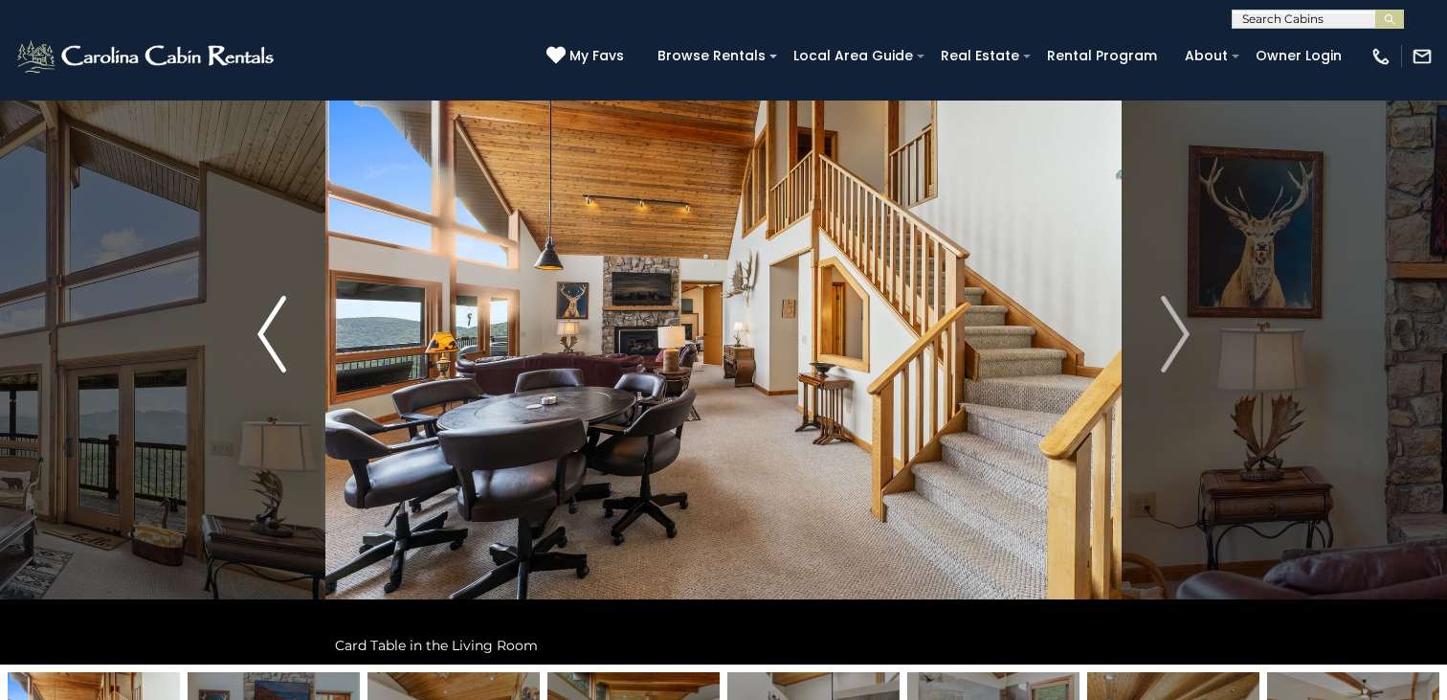
click at [276, 359] on img "Previous" at bounding box center [271, 334] width 29 height 77
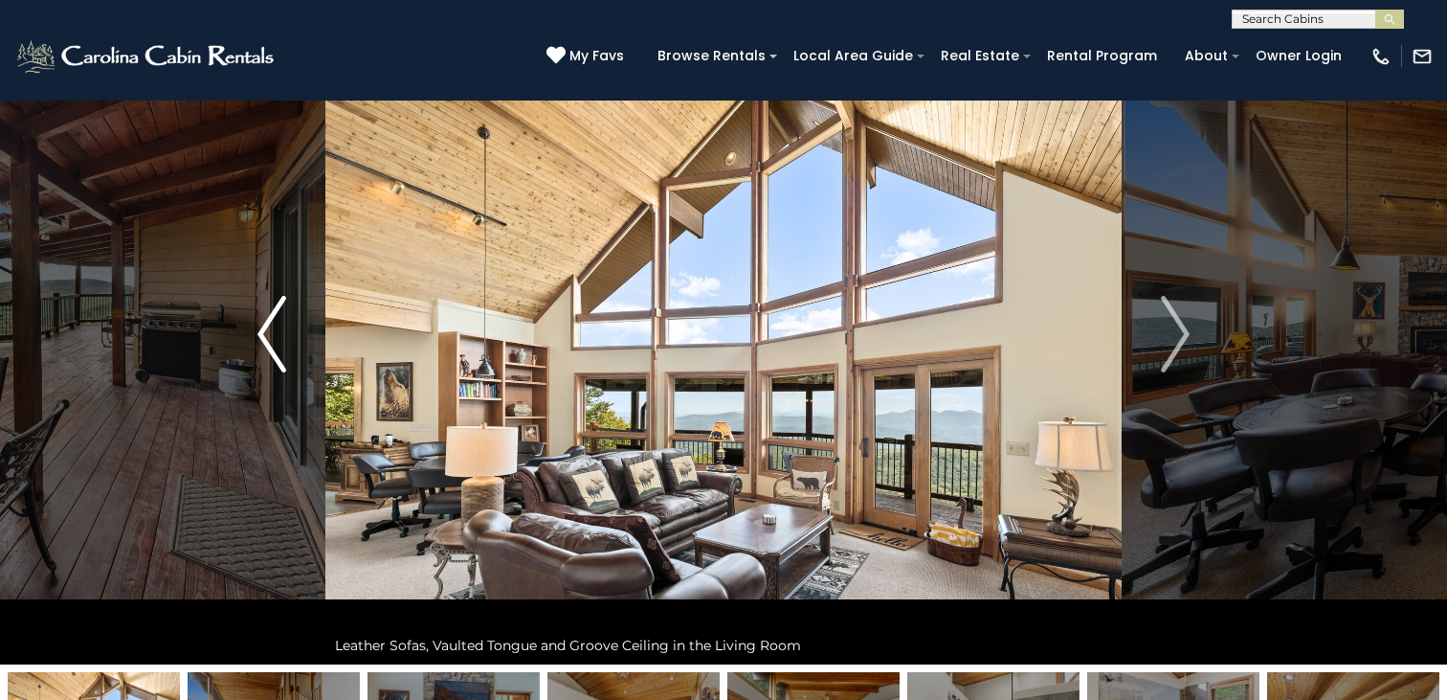
click at [276, 355] on img "Previous" at bounding box center [271, 334] width 29 height 77
click at [278, 352] on img "Previous" at bounding box center [271, 334] width 29 height 77
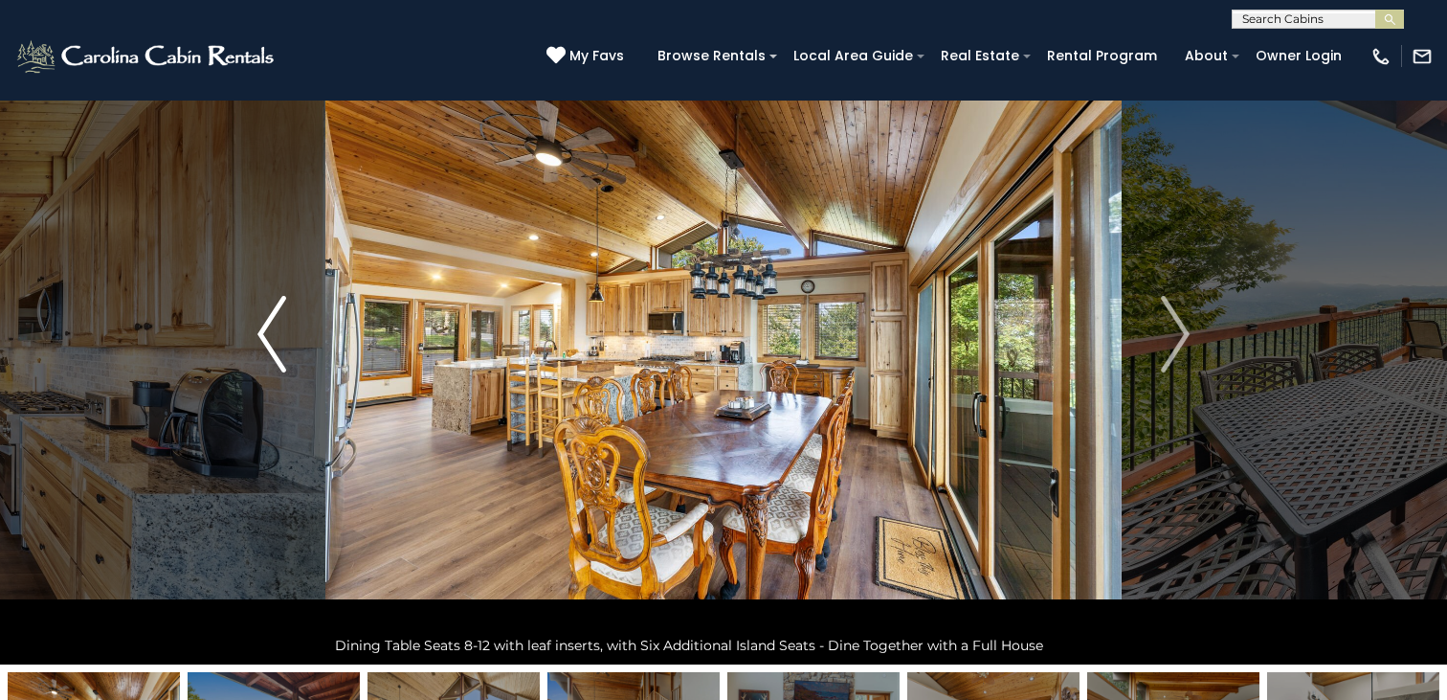
click at [279, 352] on img "Previous" at bounding box center [271, 334] width 29 height 77
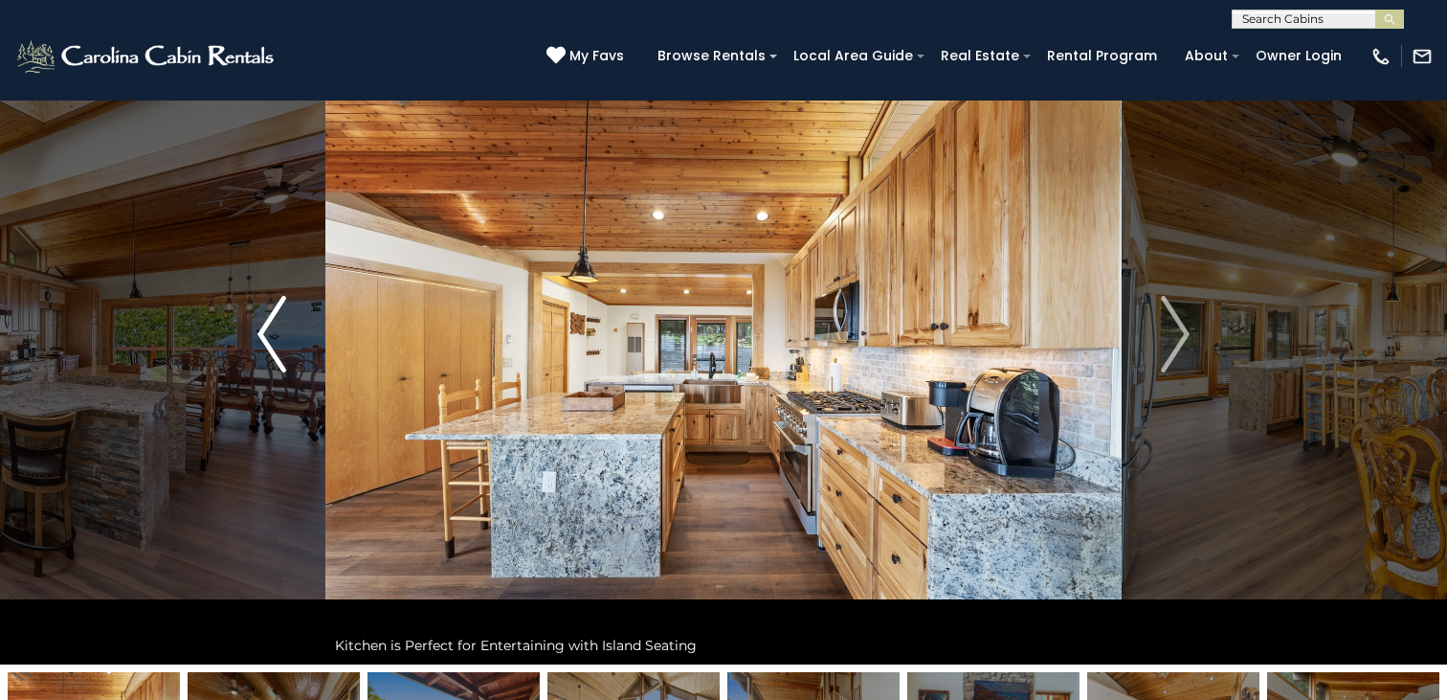
click at [279, 351] on img "Previous" at bounding box center [271, 334] width 29 height 77
click at [279, 350] on img "Previous" at bounding box center [271, 334] width 29 height 77
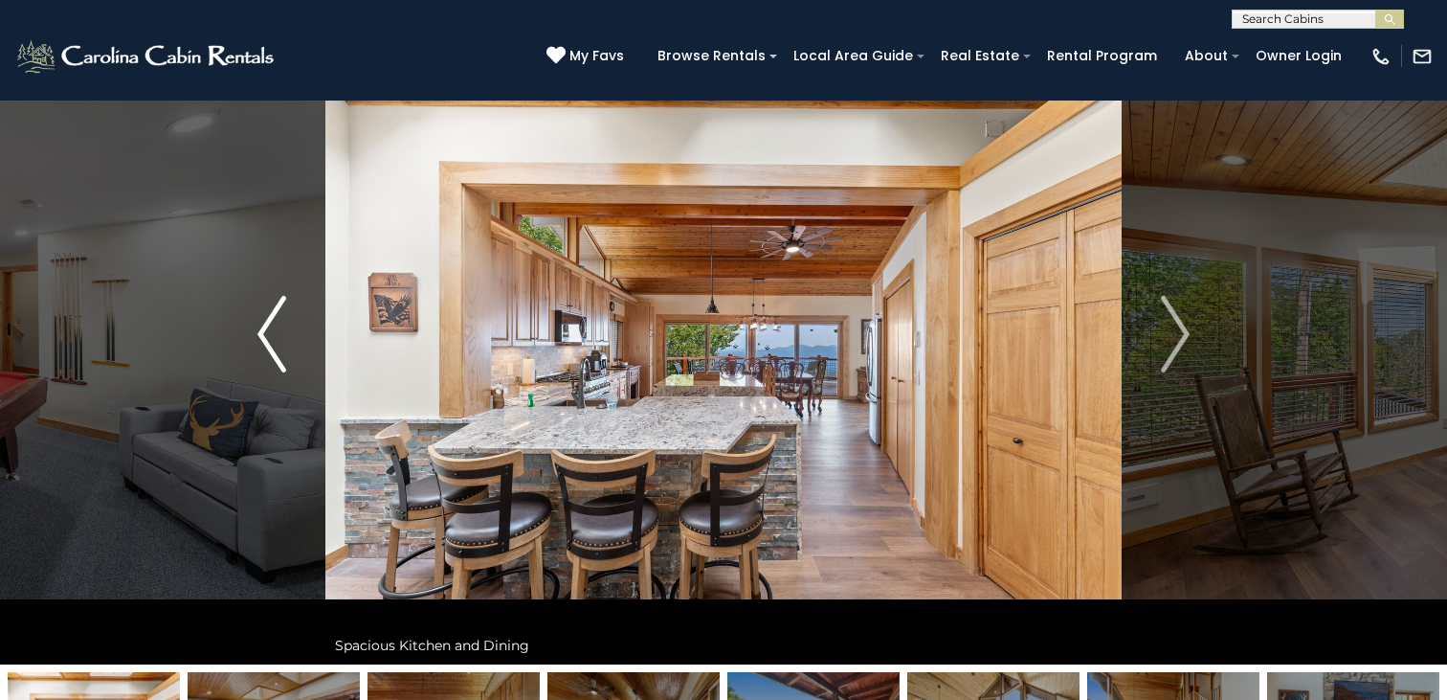
click at [279, 349] on img "Previous" at bounding box center [271, 334] width 29 height 77
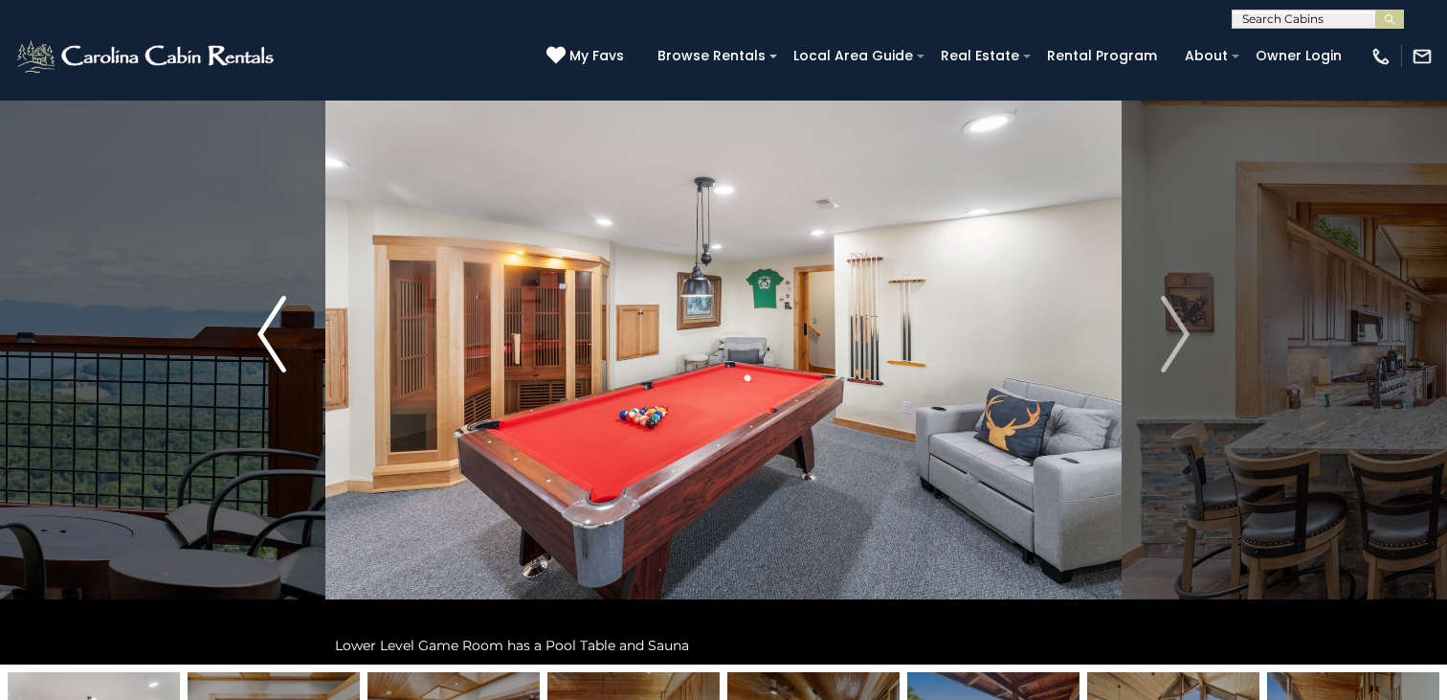
click at [279, 348] on img "Previous" at bounding box center [271, 334] width 29 height 77
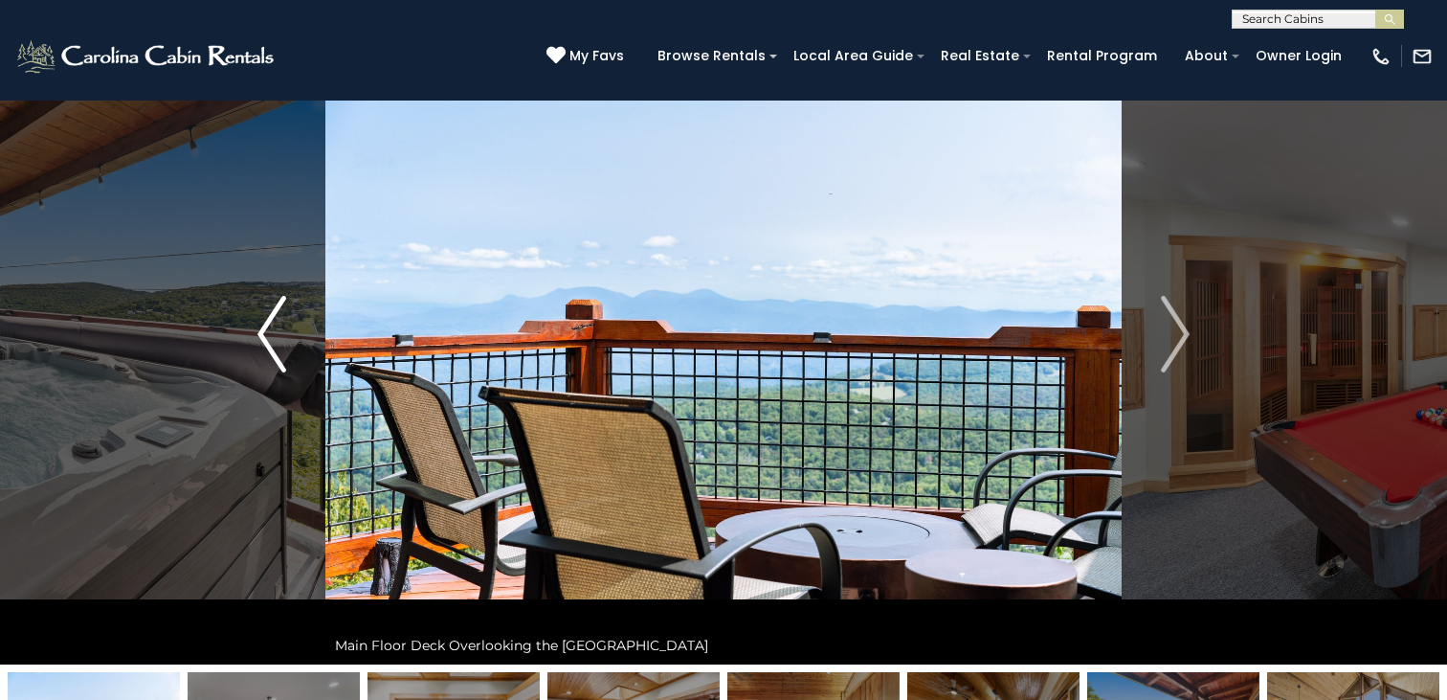
click at [279, 346] on img "Previous" at bounding box center [271, 334] width 29 height 77
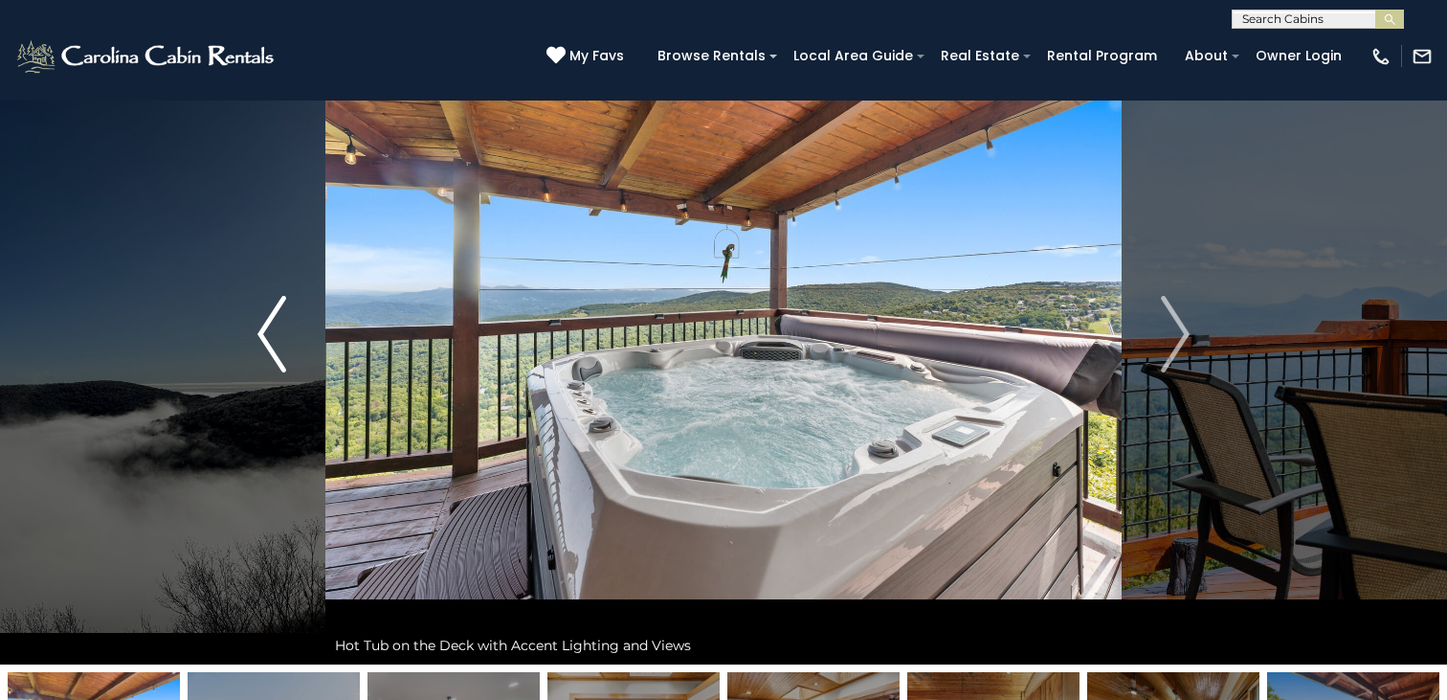
click at [279, 346] on img "Previous" at bounding box center [271, 334] width 29 height 77
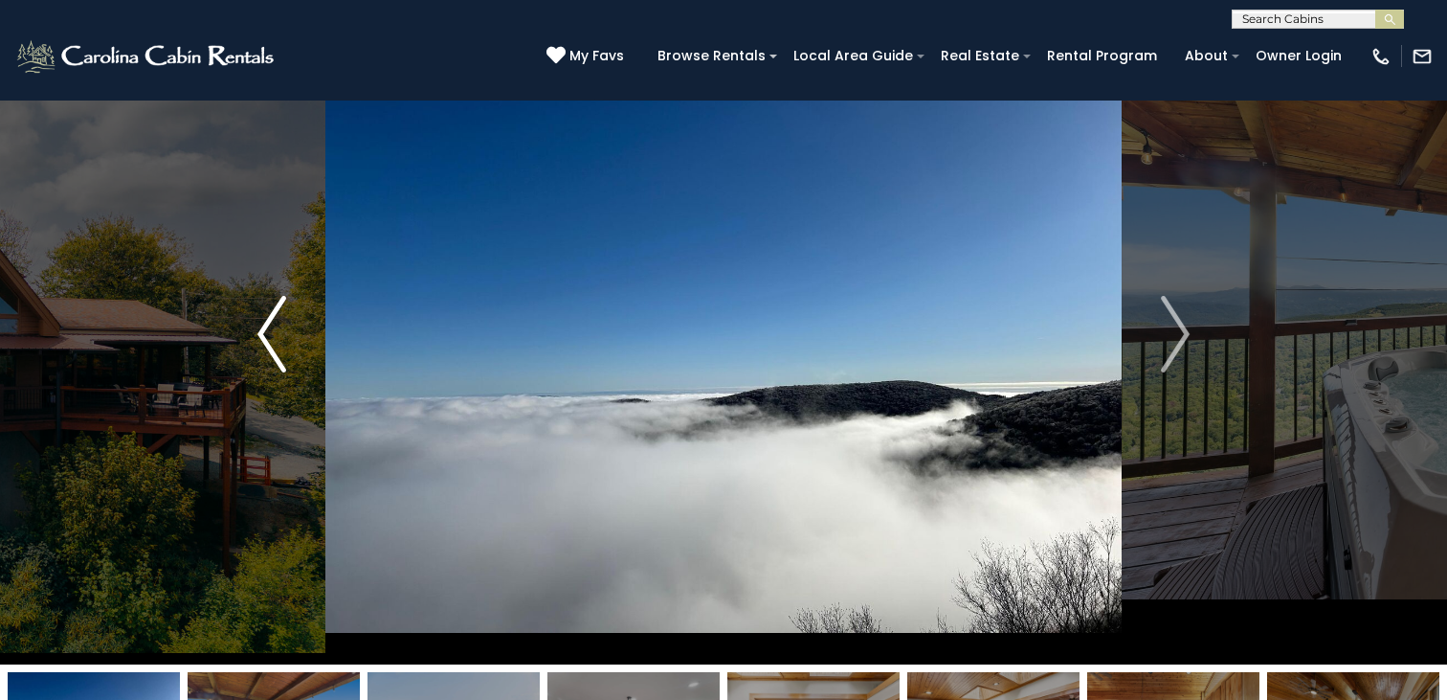
click at [279, 344] on img "Previous" at bounding box center [271, 334] width 29 height 77
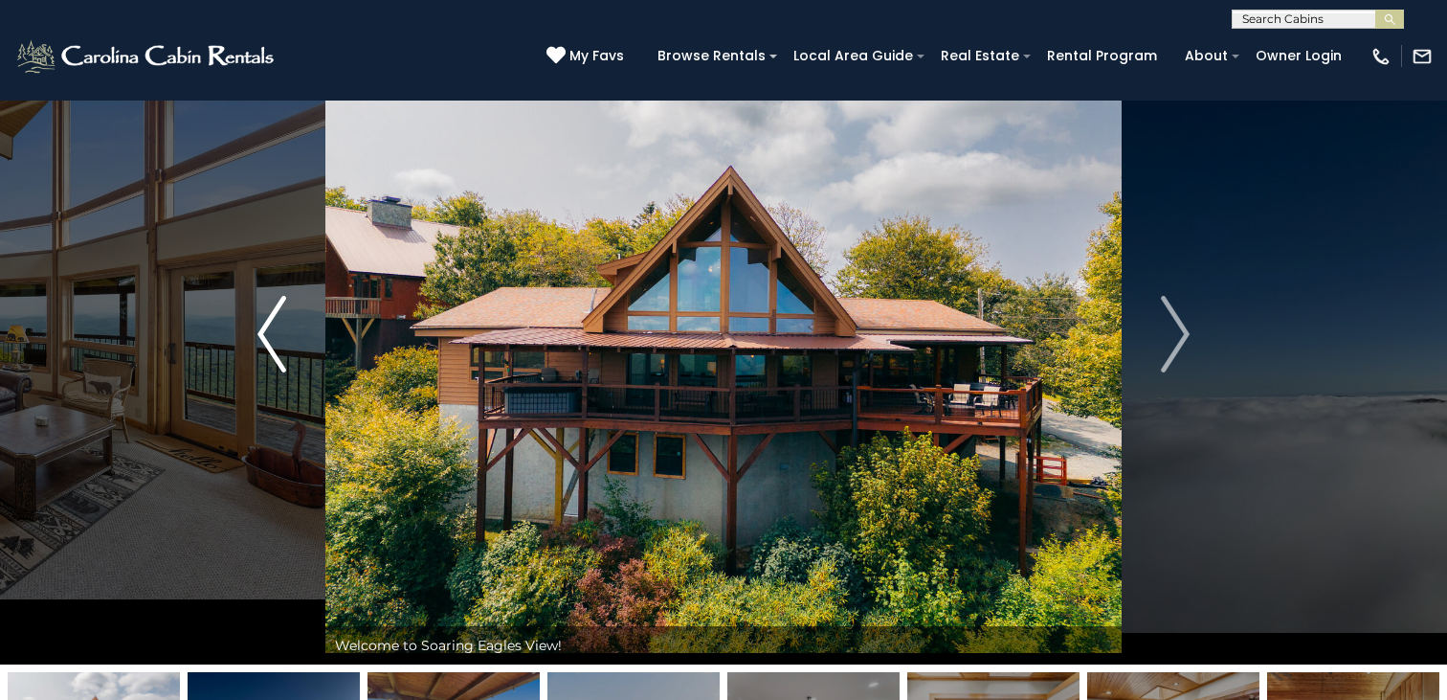
click at [279, 342] on img "Previous" at bounding box center [271, 334] width 29 height 77
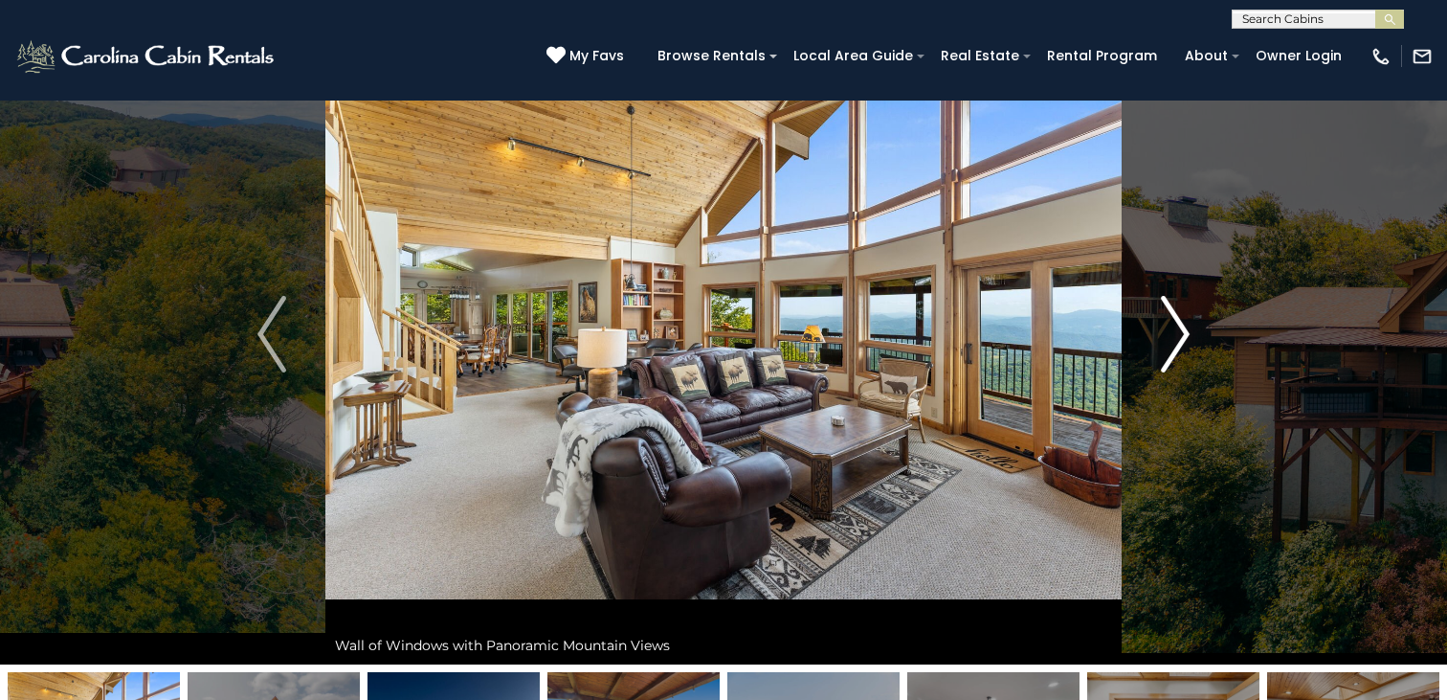
click at [1174, 344] on img "Next" at bounding box center [1175, 334] width 29 height 77
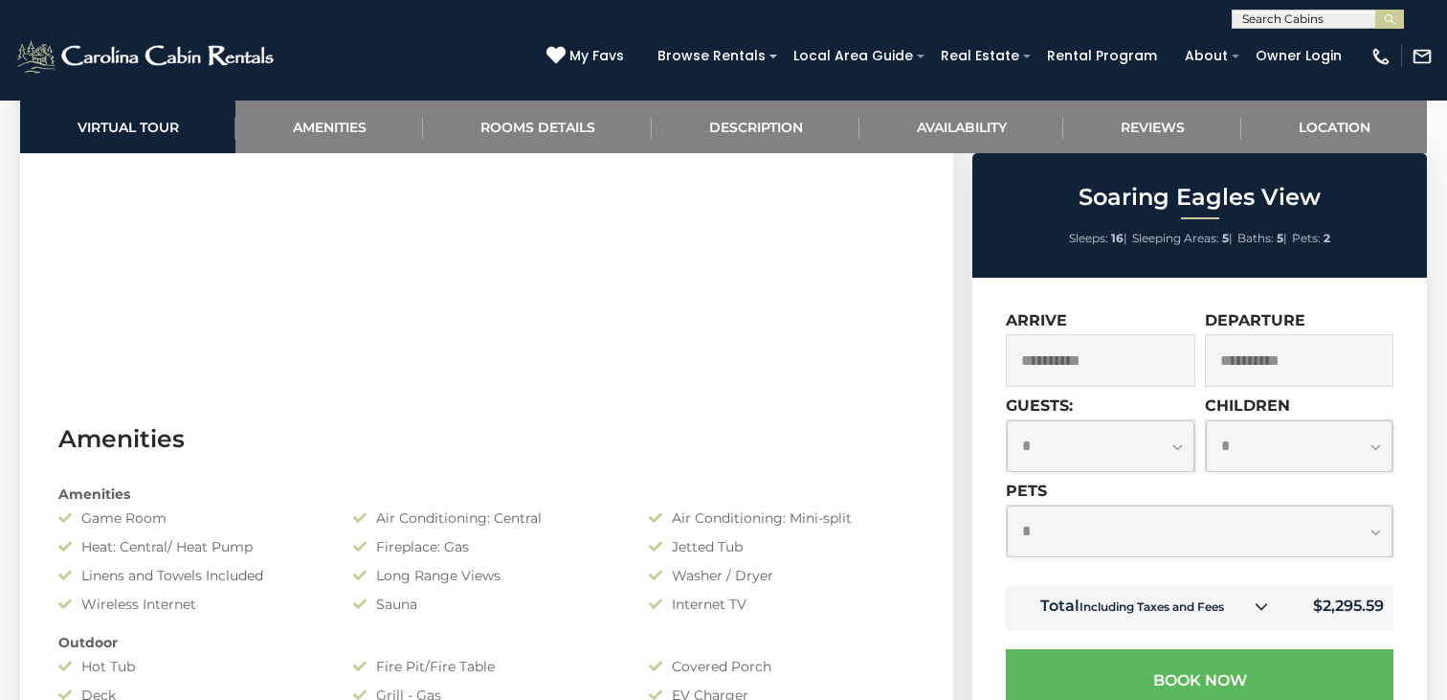
scroll to position [1244, 0]
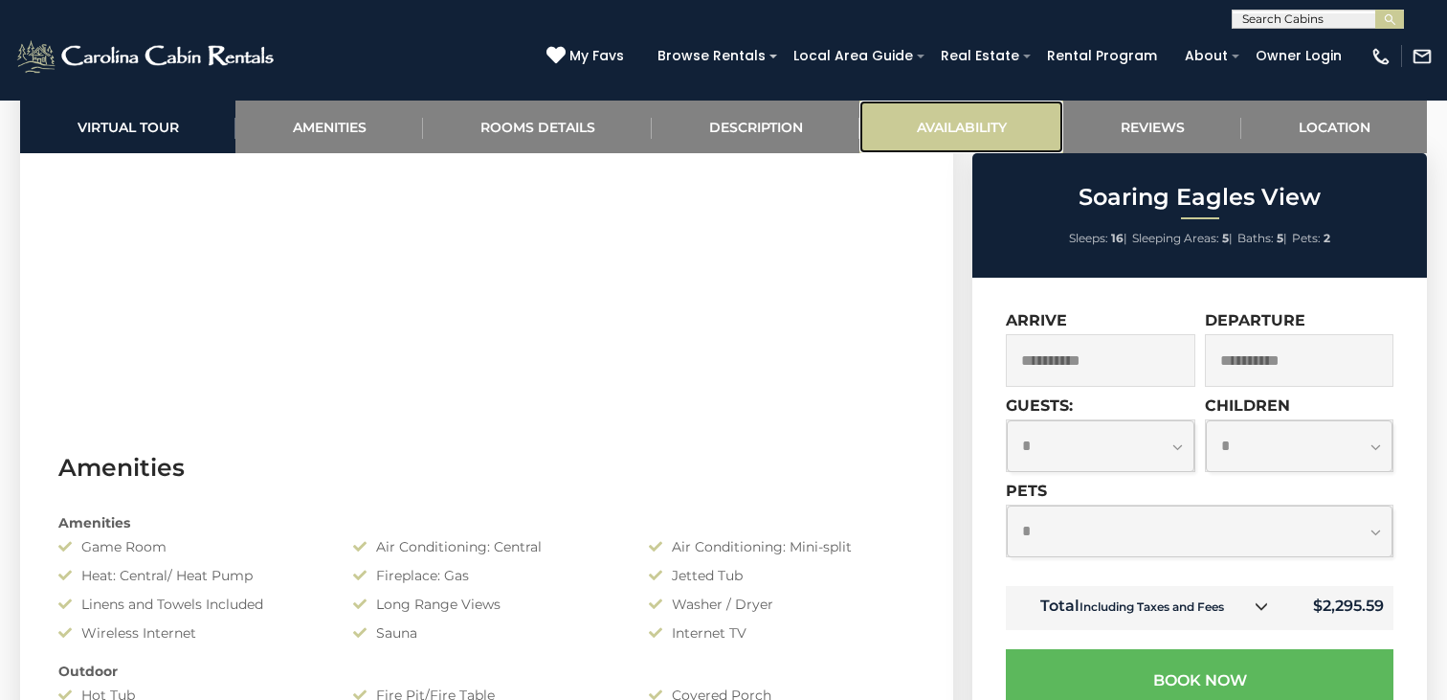
click at [971, 129] on link "Availability" at bounding box center [961, 126] width 204 height 53
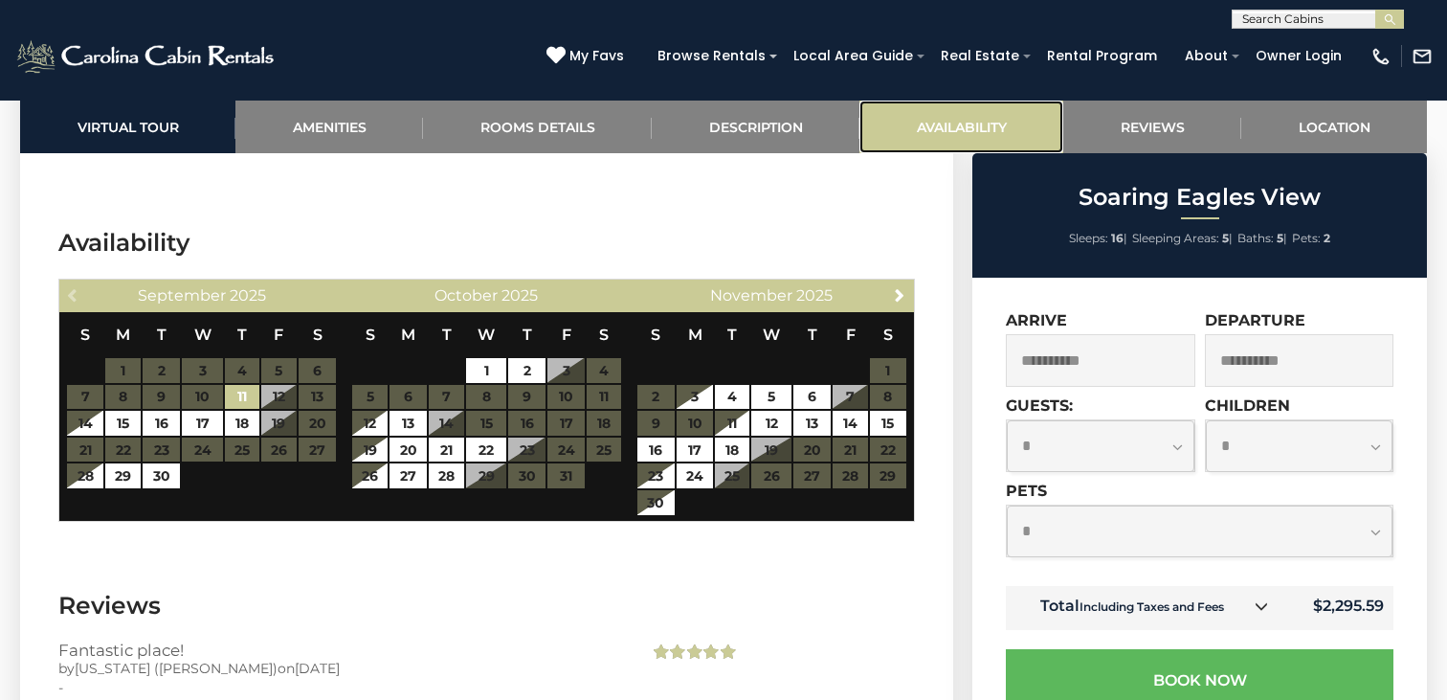
scroll to position [3894, 0]
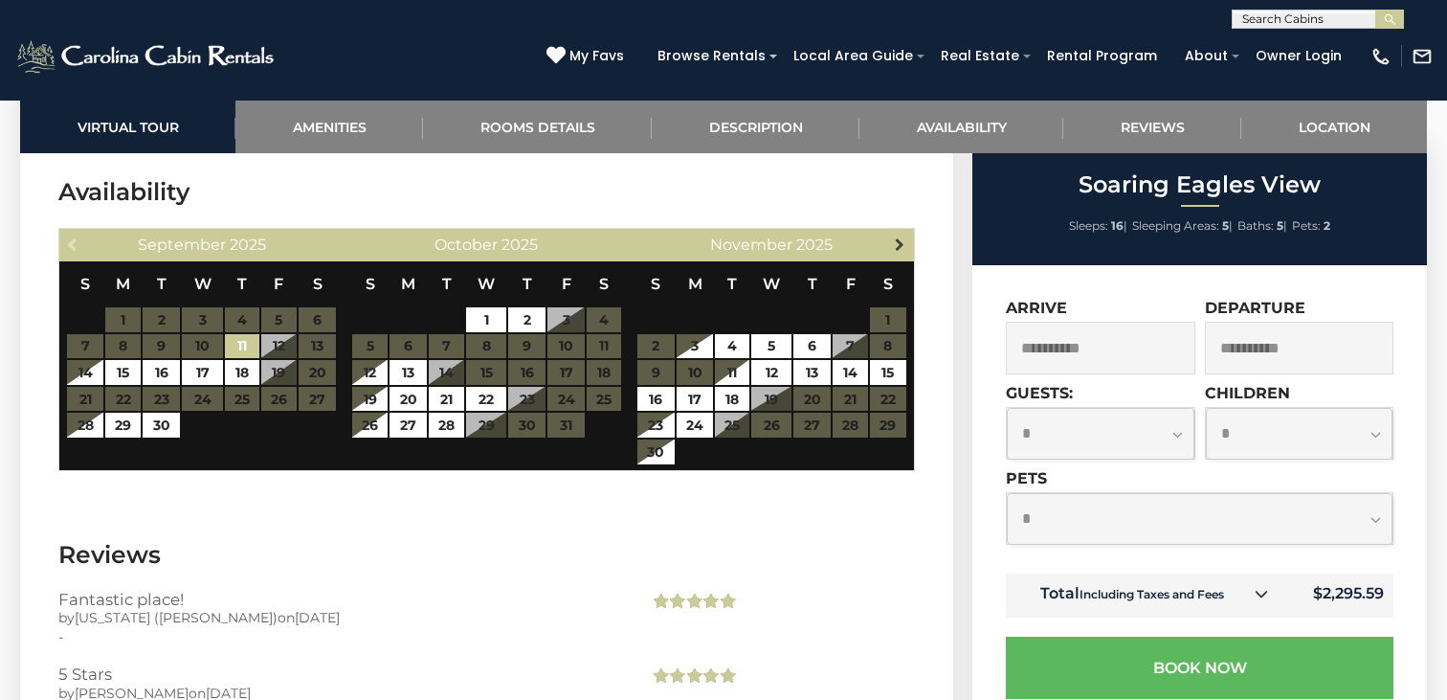
click at [897, 247] on span "Next" at bounding box center [899, 243] width 15 height 15
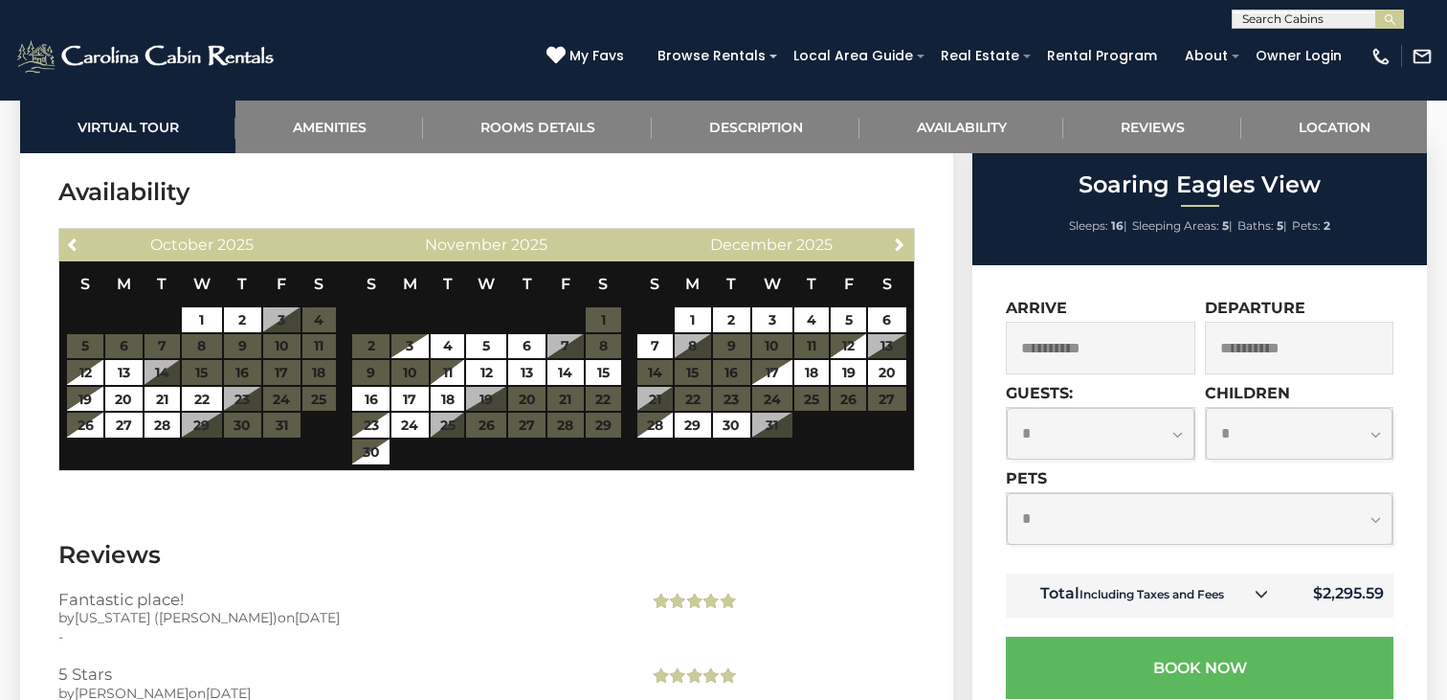
click at [774, 421] on table "S M T W T F S 1 2 3 4 5 6 7 8 9 10 11 12 13 14 15 16 17 18 19 20 21 22 23 24 25…" at bounding box center [771, 359] width 271 height 196
click at [903, 241] on span "Next" at bounding box center [899, 243] width 15 height 15
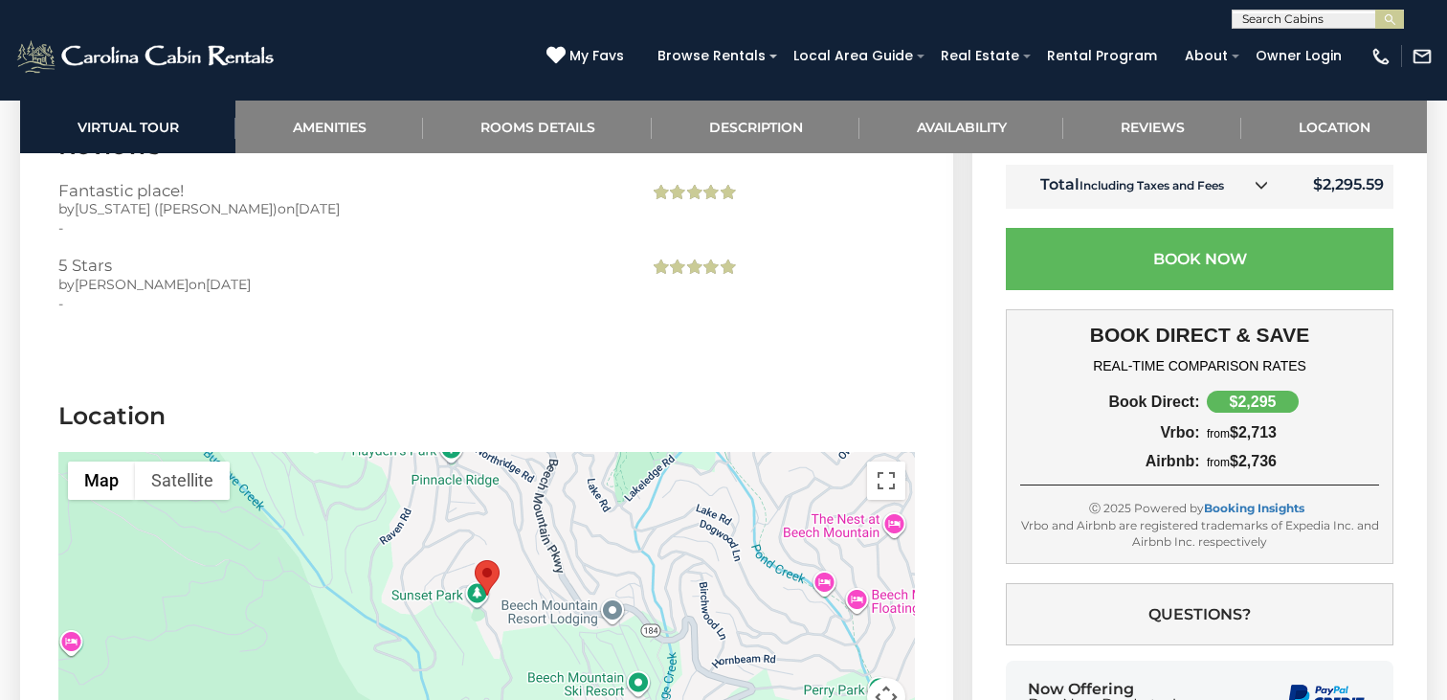
scroll to position [4468, 0]
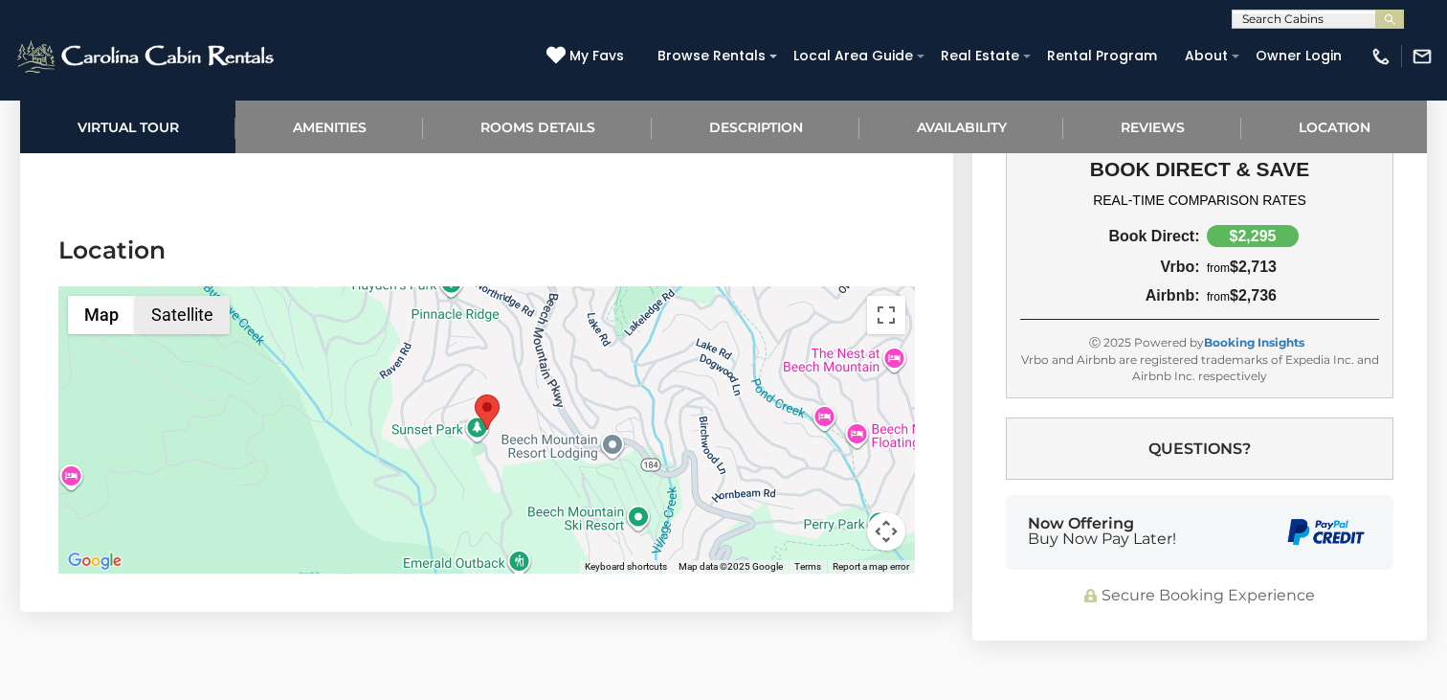
click at [202, 310] on button "Satellite" at bounding box center [182, 315] width 95 height 38
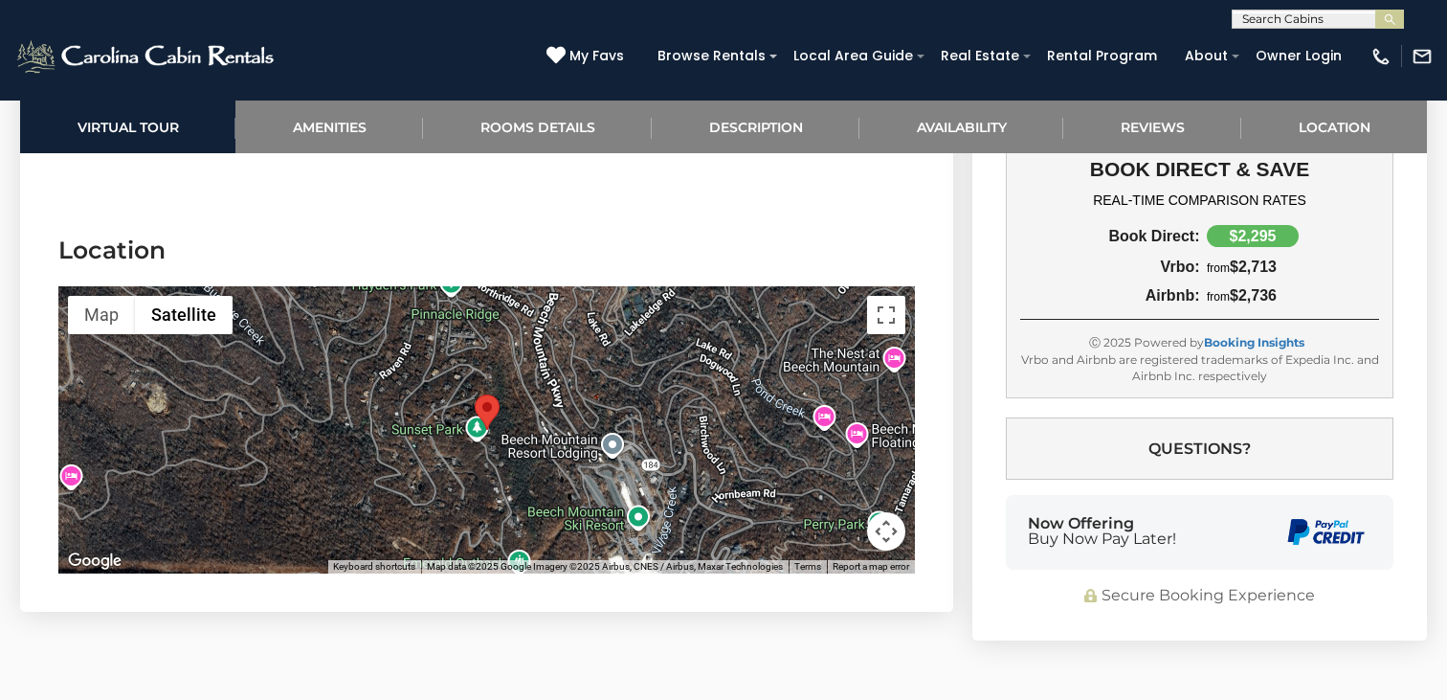
click at [887, 520] on button "Map camera controls" at bounding box center [886, 531] width 38 height 38
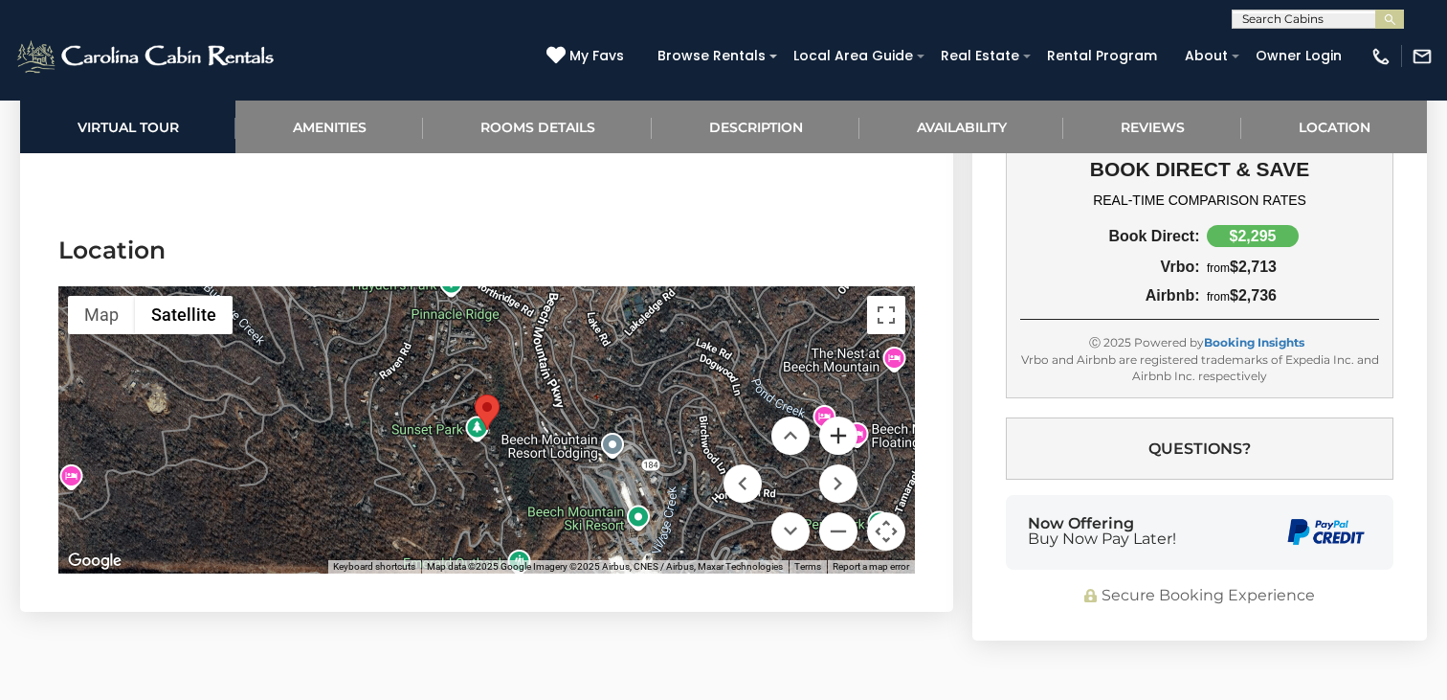
click at [832, 433] on button "Zoom in" at bounding box center [838, 435] width 38 height 38
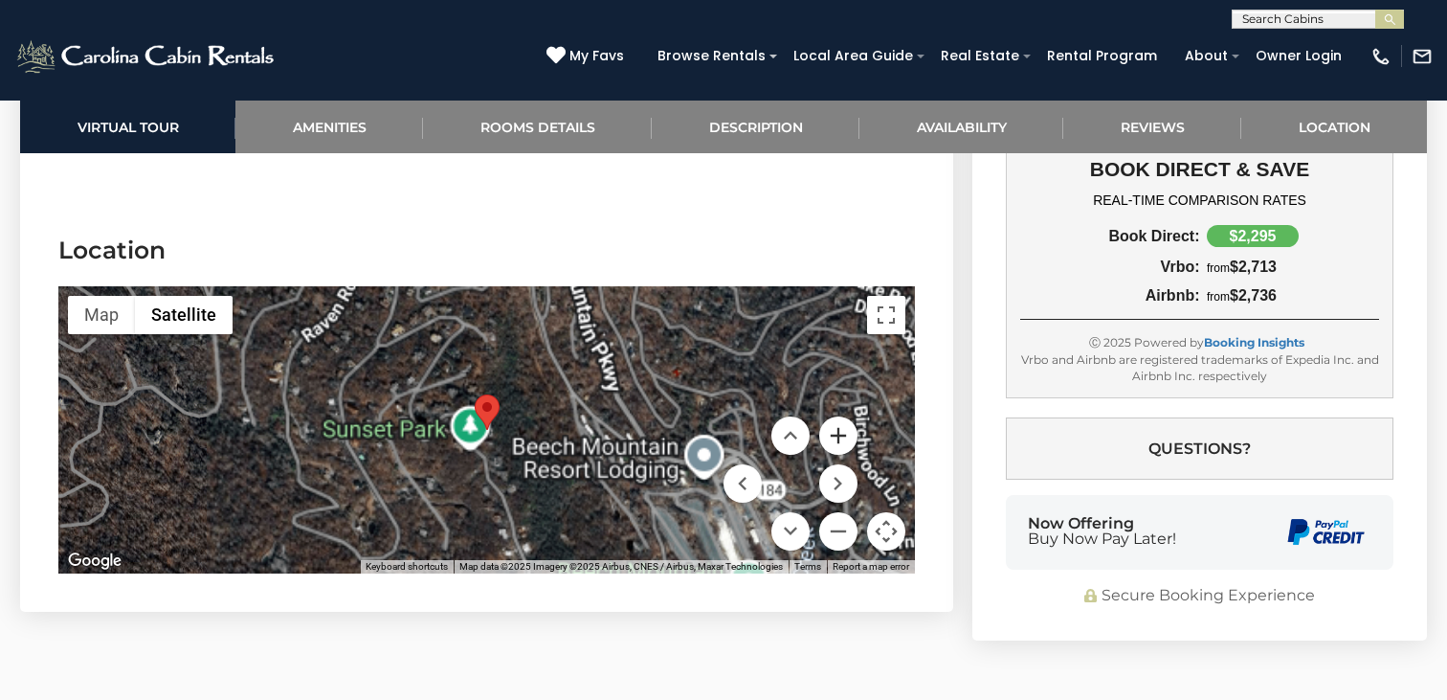
click at [832, 433] on button "Zoom in" at bounding box center [838, 435] width 38 height 38
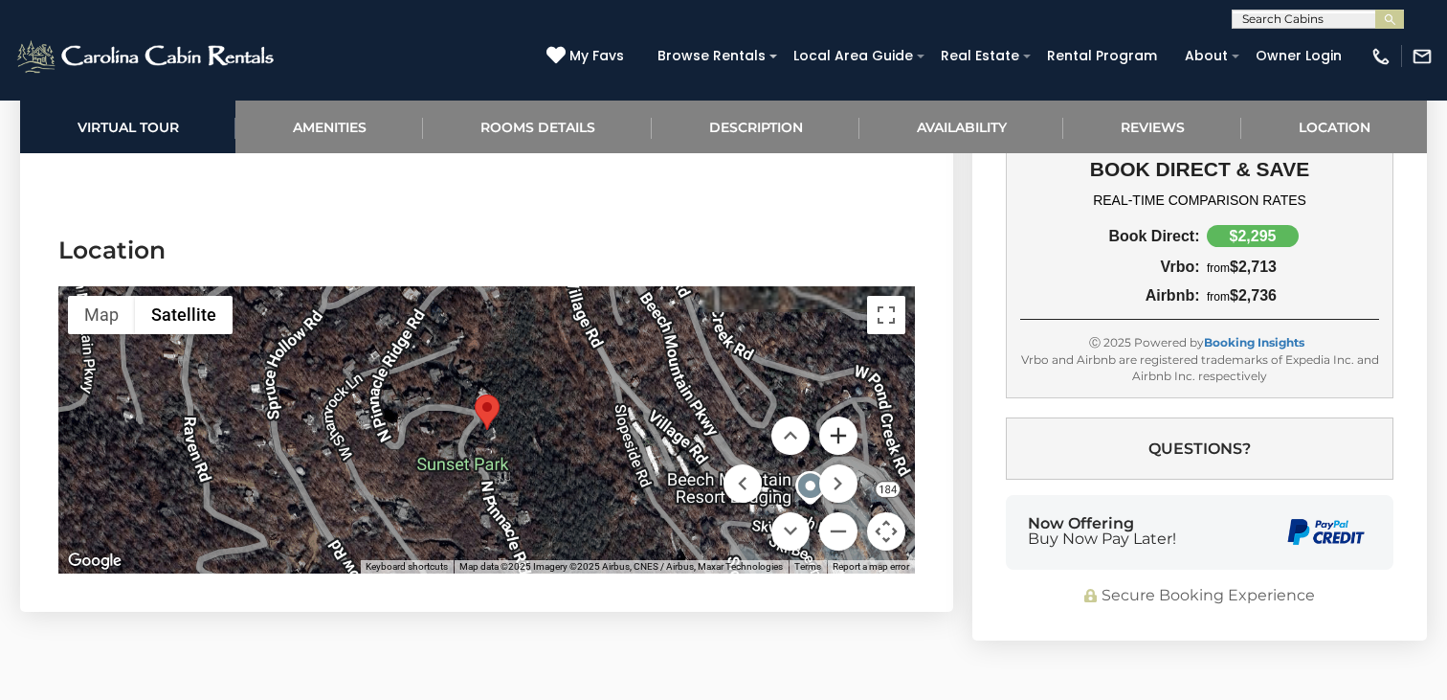
click at [832, 433] on button "Zoom in" at bounding box center [838, 435] width 38 height 38
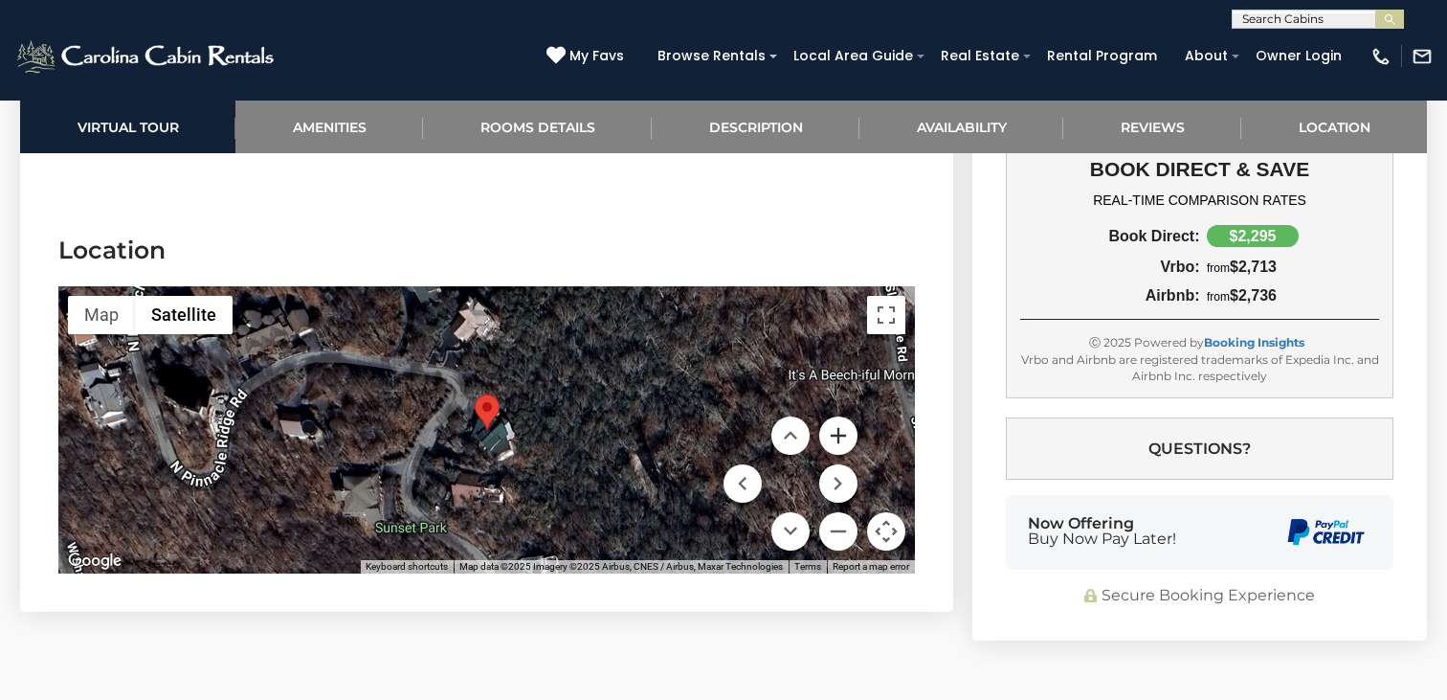
click at [842, 432] on button "Zoom in" at bounding box center [838, 435] width 38 height 38
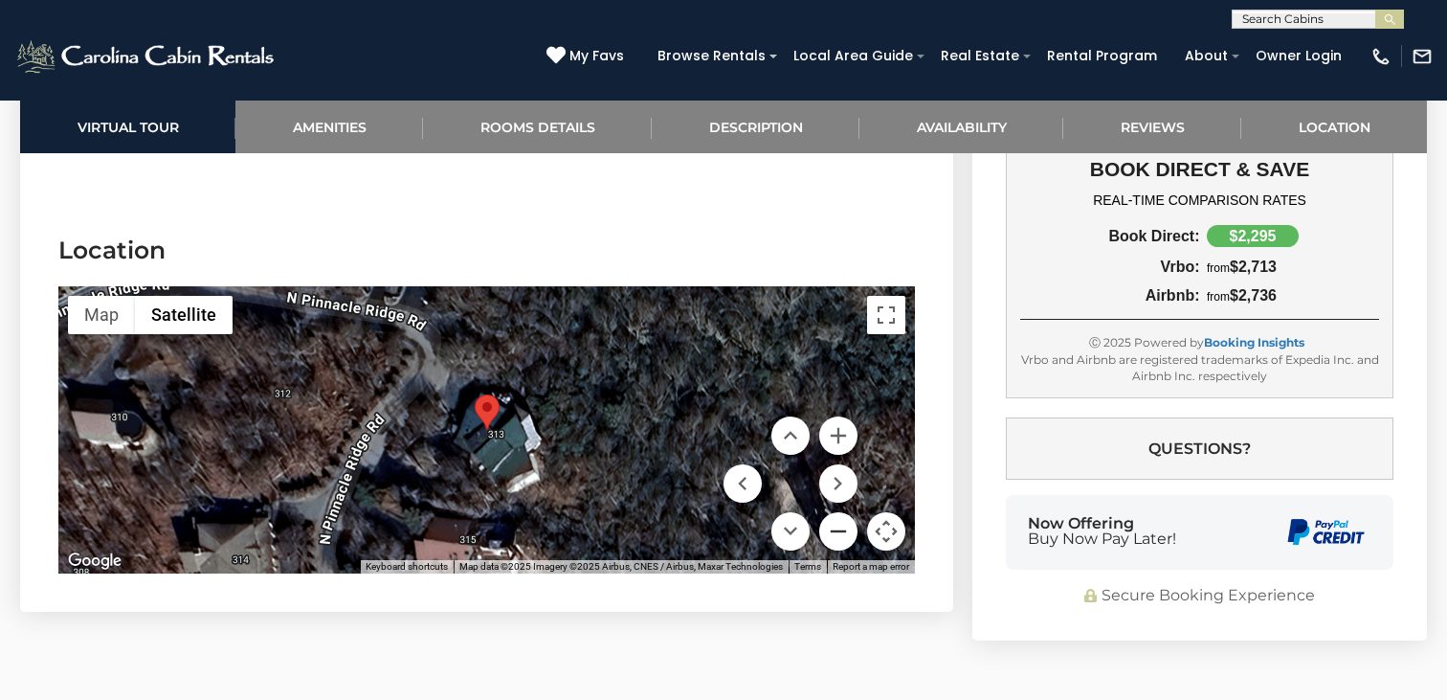
click at [835, 522] on button "Zoom out" at bounding box center [838, 531] width 38 height 38
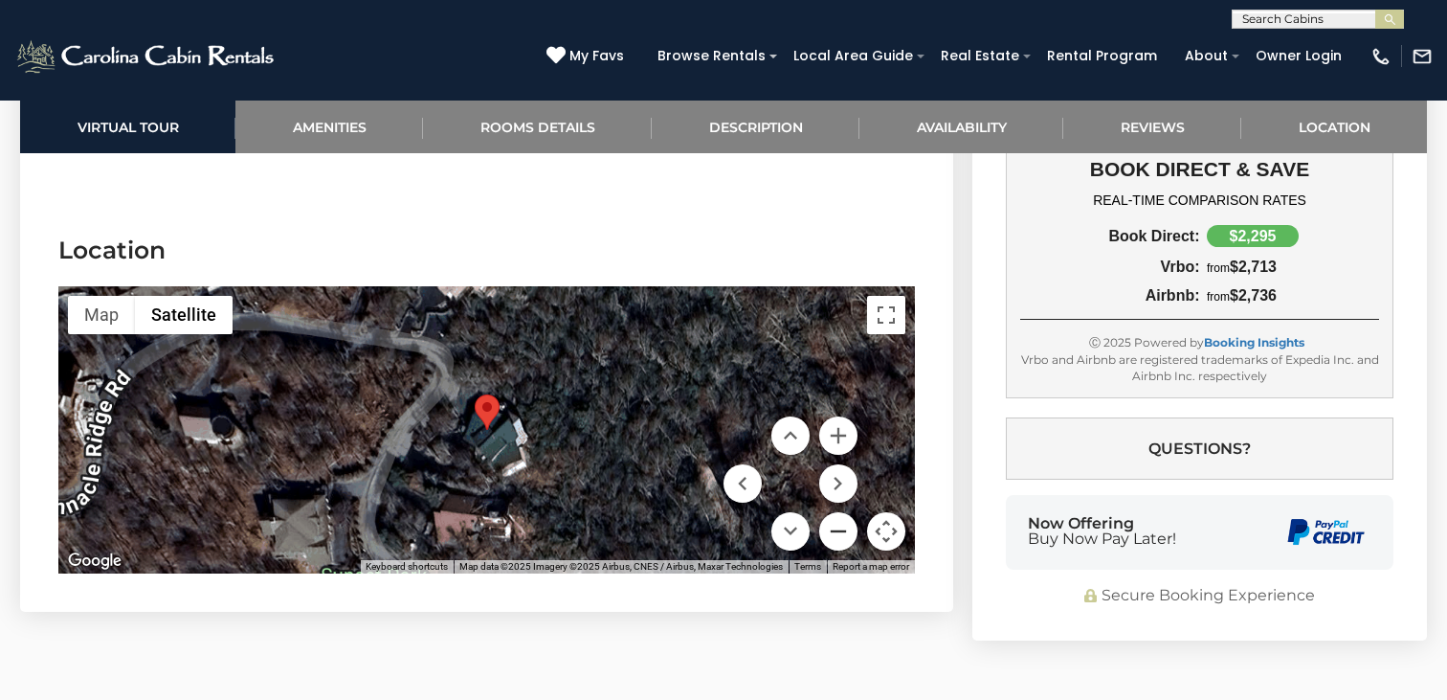
click at [834, 520] on button "Zoom out" at bounding box center [838, 531] width 38 height 38
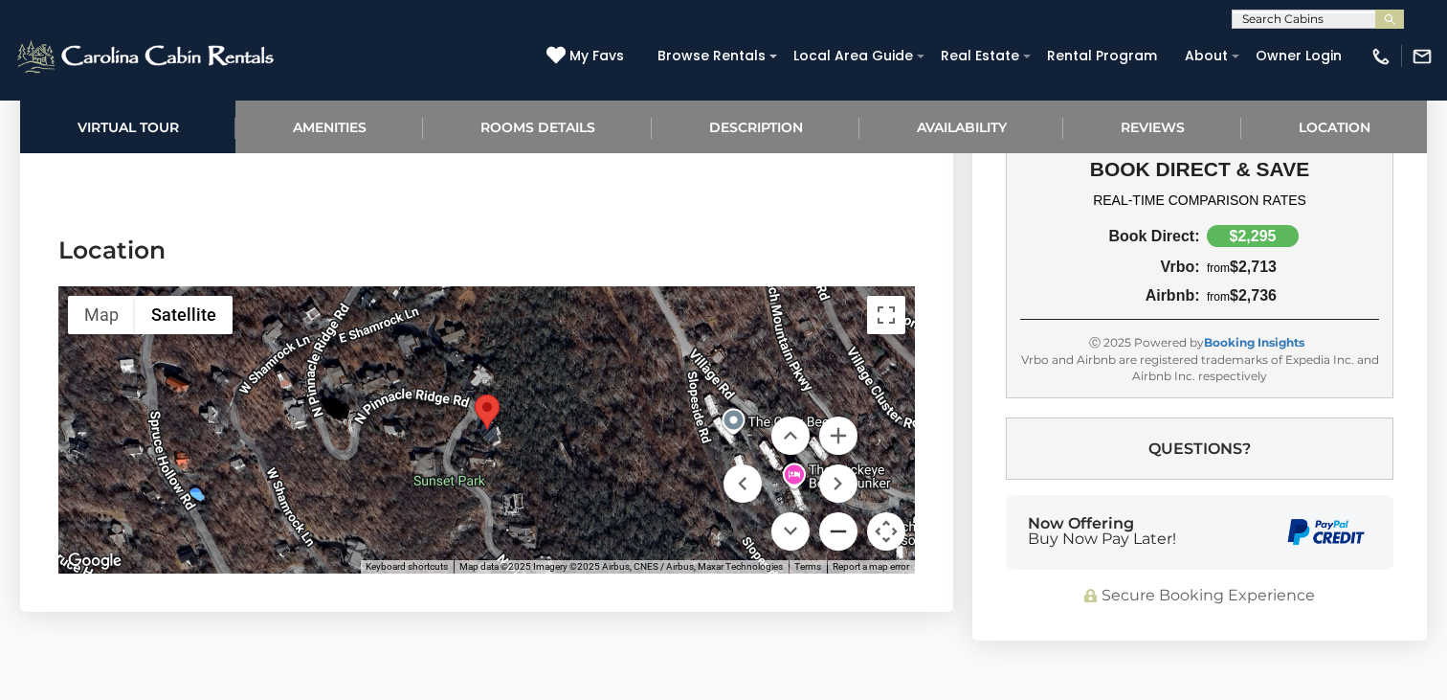
click at [834, 518] on button "Zoom out" at bounding box center [838, 531] width 38 height 38
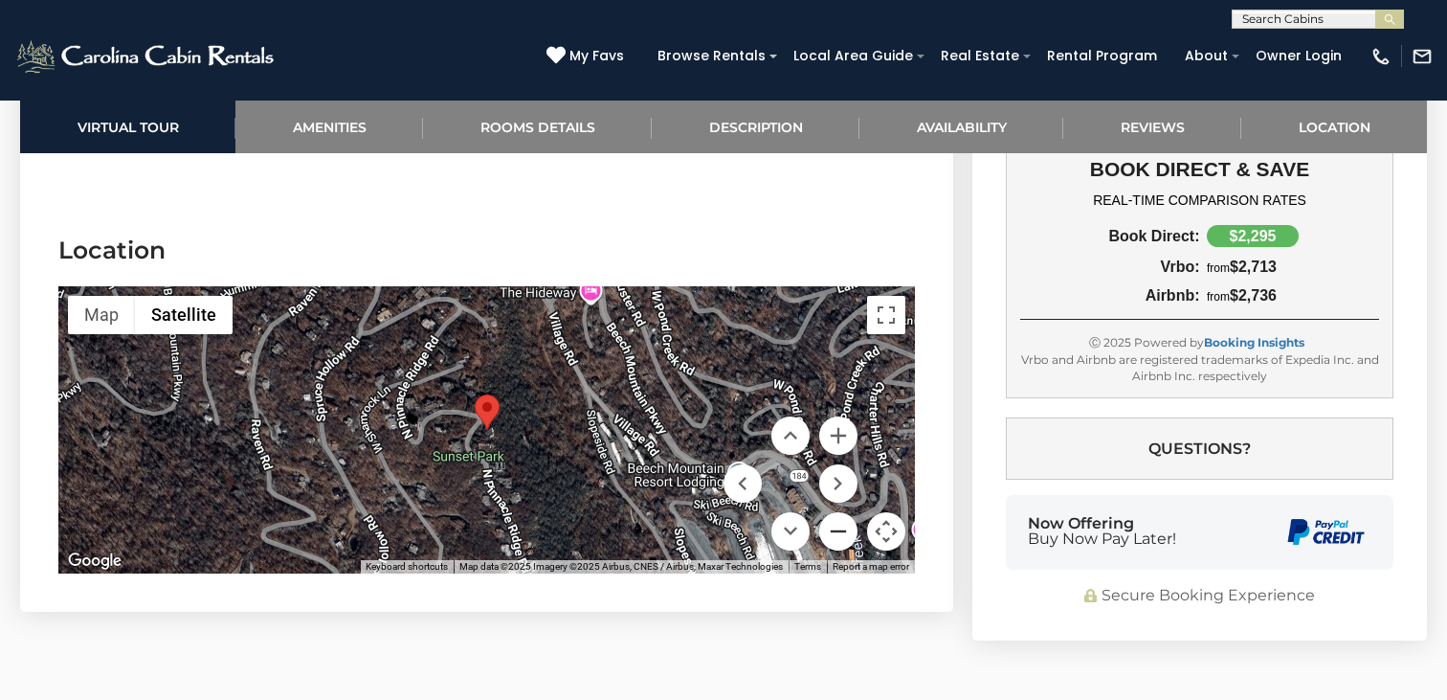
click at [834, 518] on button "Zoom out" at bounding box center [838, 531] width 38 height 38
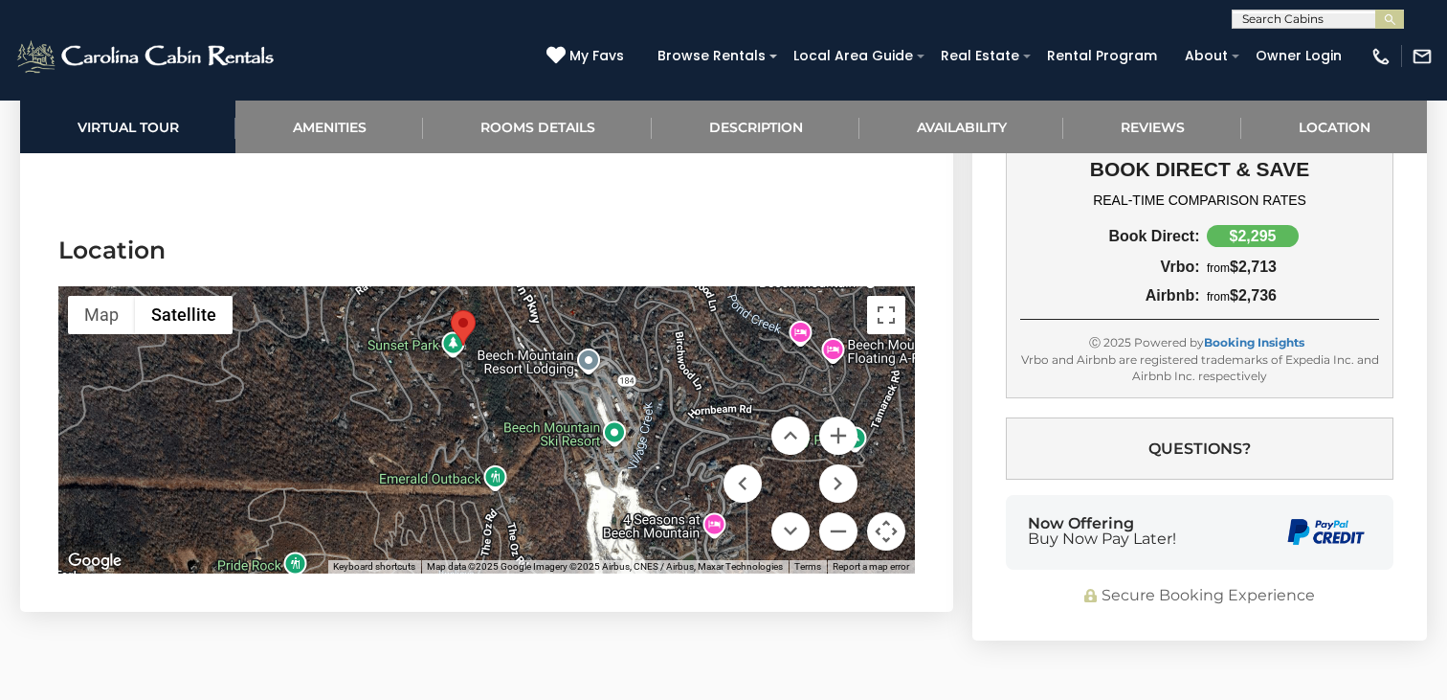
drag, startPoint x: 661, startPoint y: 475, endPoint x: 657, endPoint y: 432, distance: 43.2
click at [657, 432] on div at bounding box center [486, 429] width 856 height 287
